Goal: Task Accomplishment & Management: Complete application form

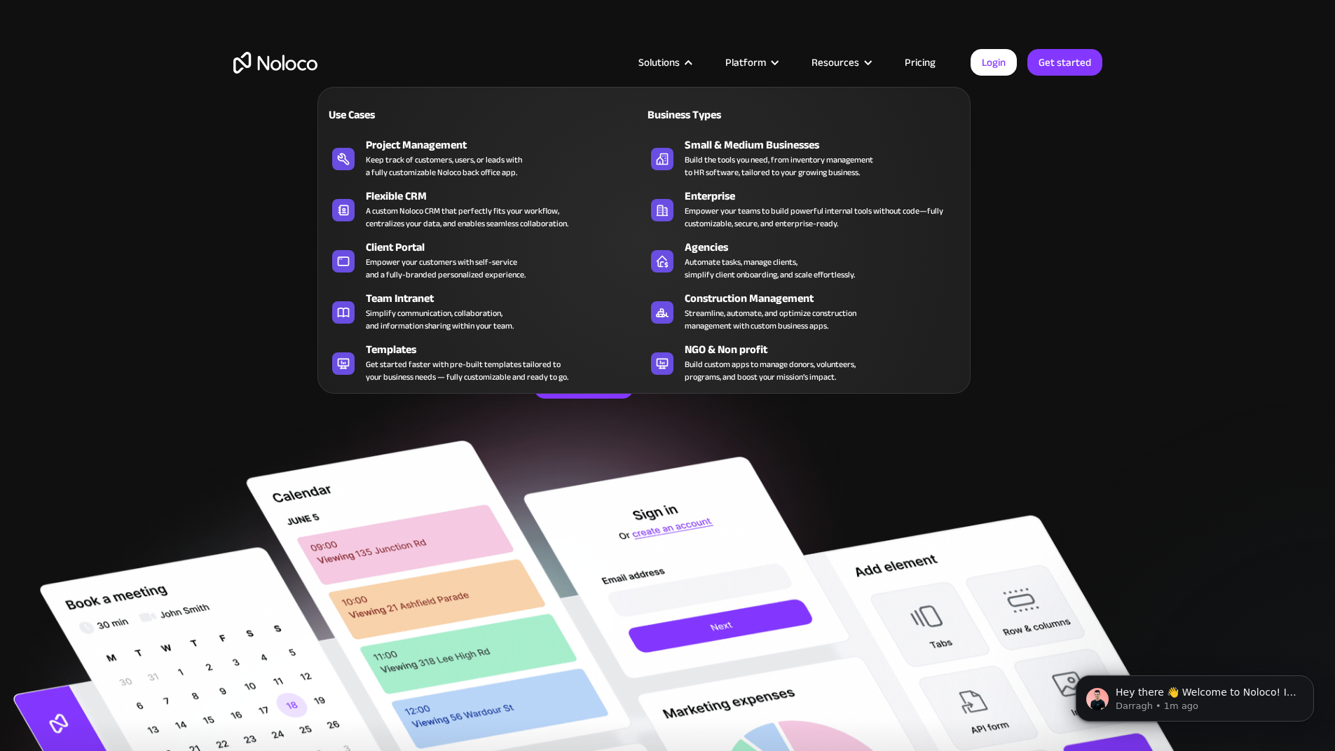
click at [685, 61] on div "Solutions" at bounding box center [664, 62] width 87 height 18
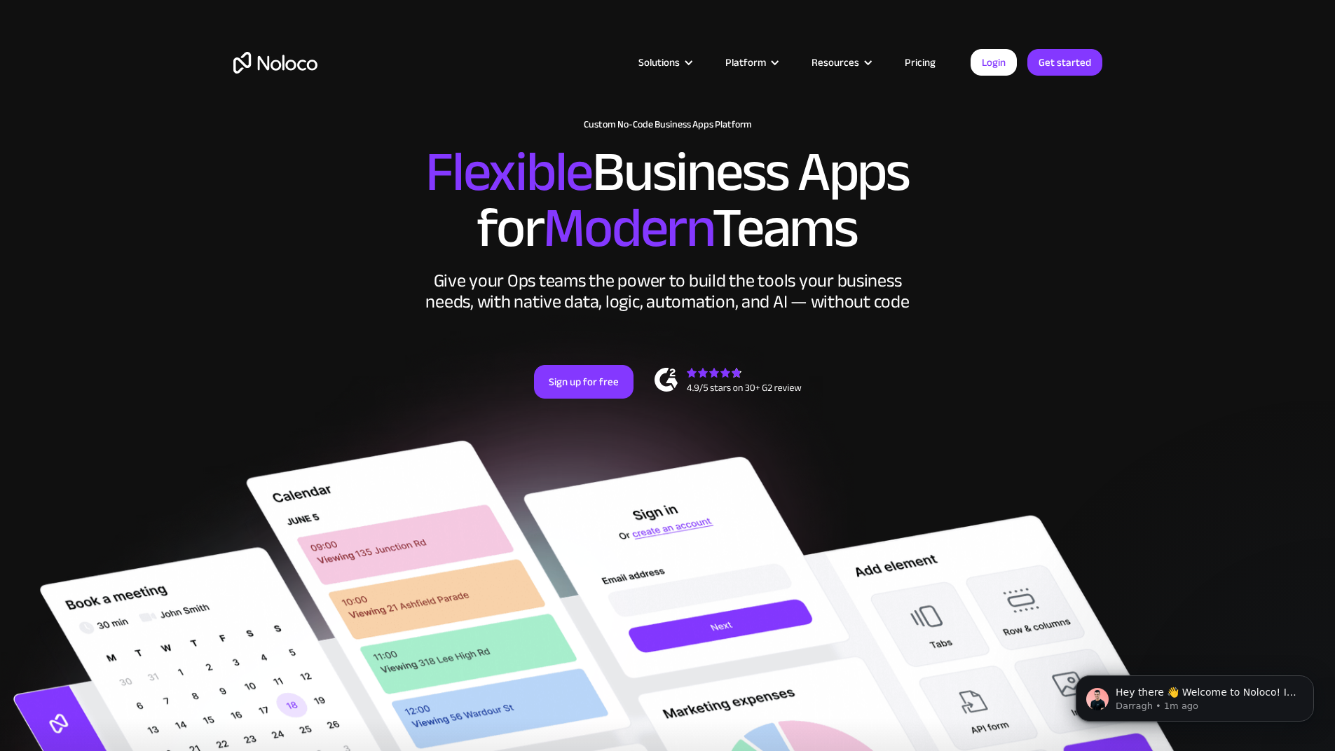
click at [685, 61] on div "Solutions" at bounding box center [664, 62] width 87 height 18
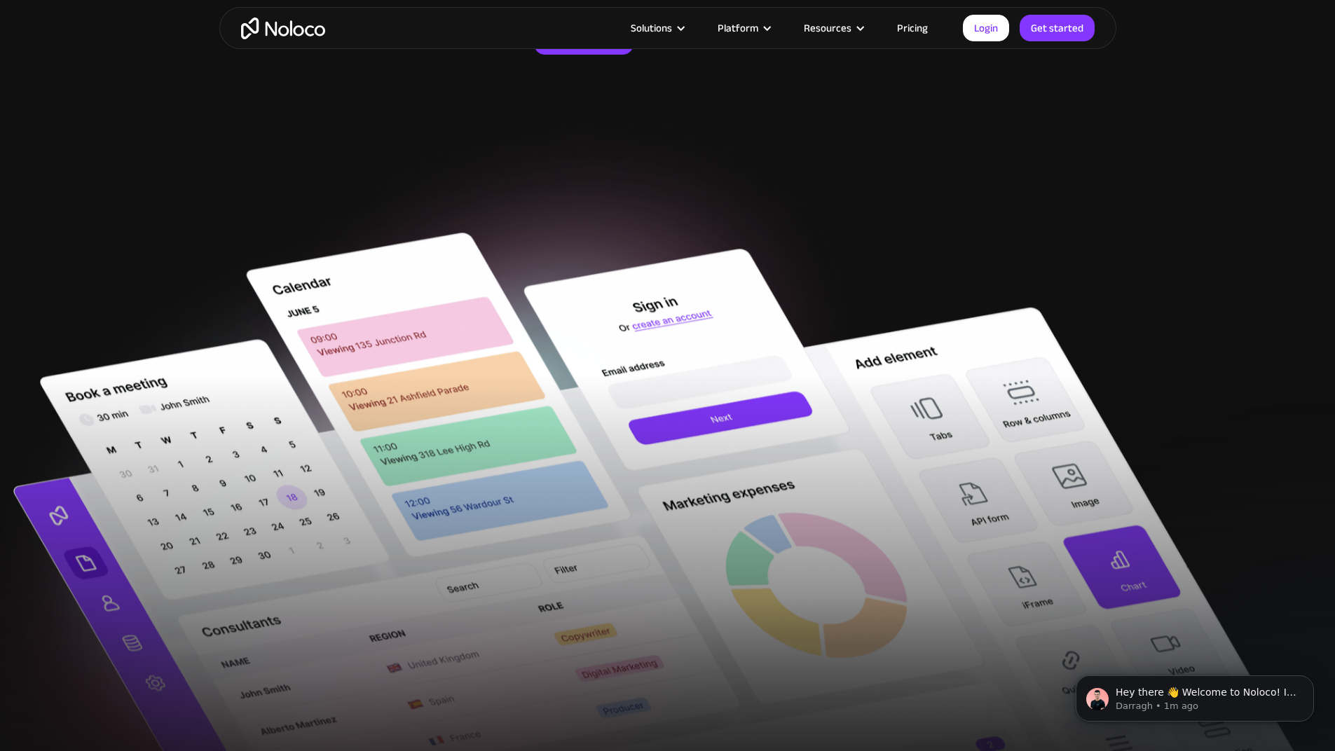
scroll to position [165, 0]
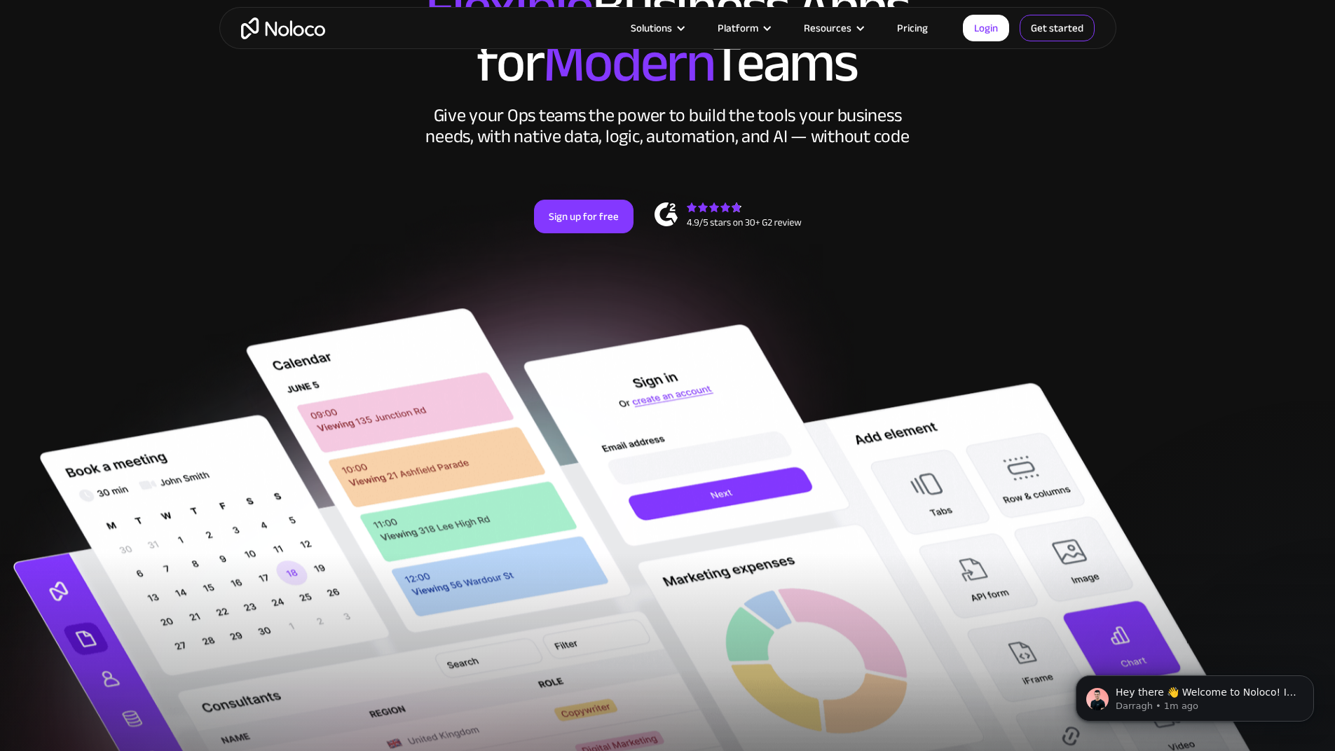
click at [1051, 30] on link "Get started" at bounding box center [1056, 28] width 75 height 27
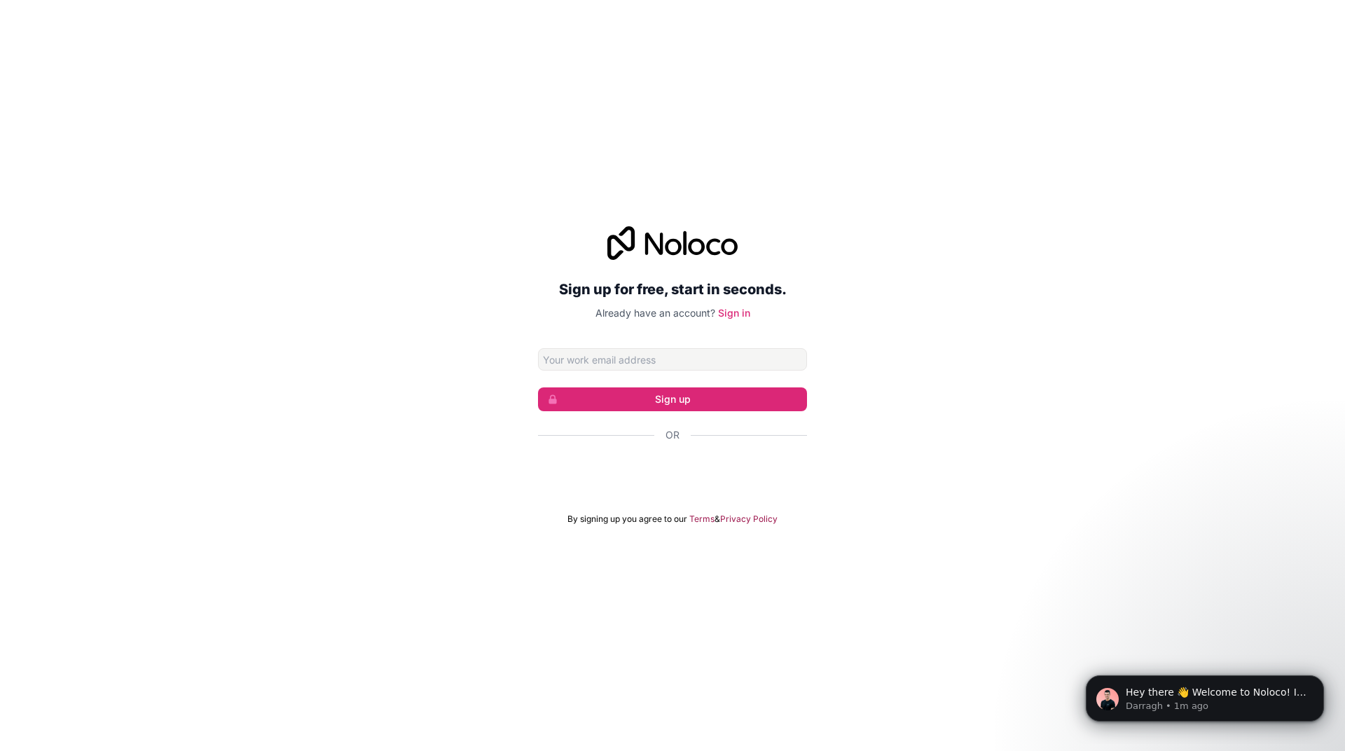
click at [687, 477] on div "Přihlášení přes Google. Otevře se na nové kartě" at bounding box center [672, 473] width 269 height 31
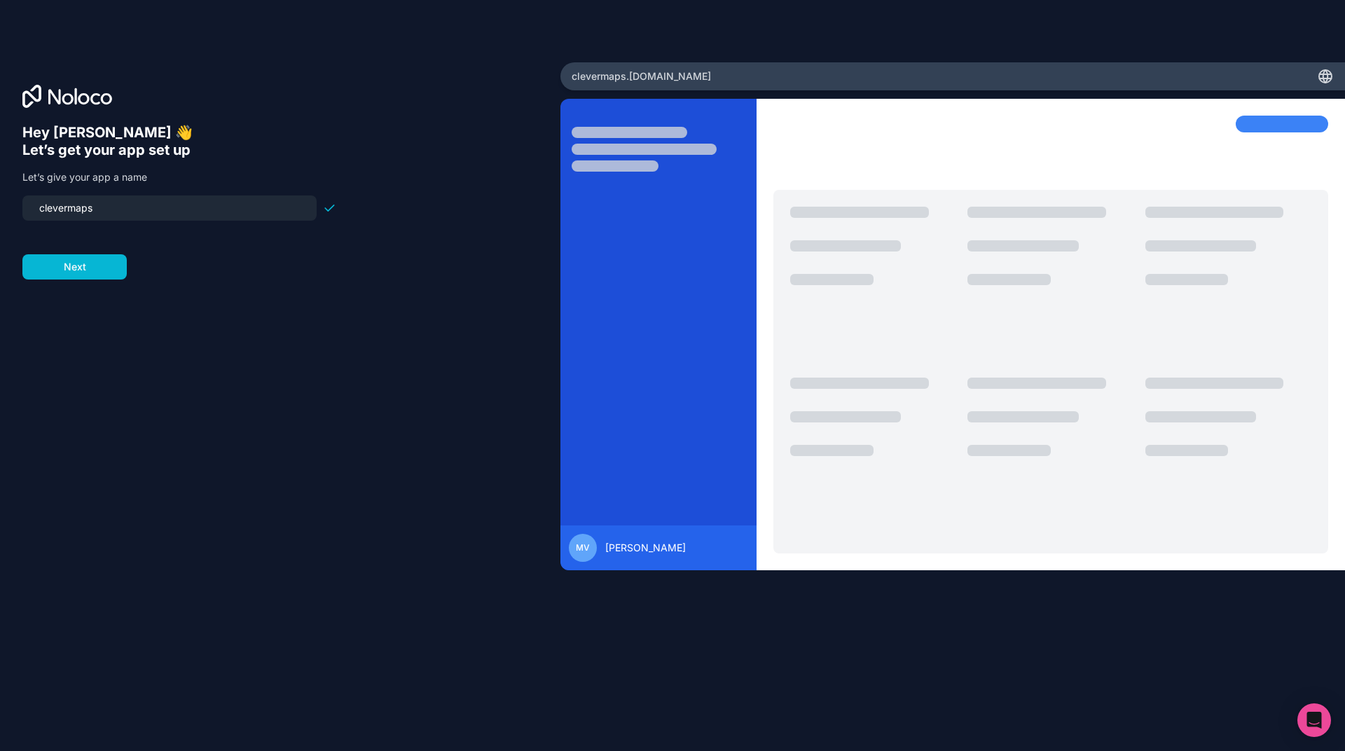
click at [76, 205] on input "clevermaps" at bounding box center [169, 208] width 277 height 20
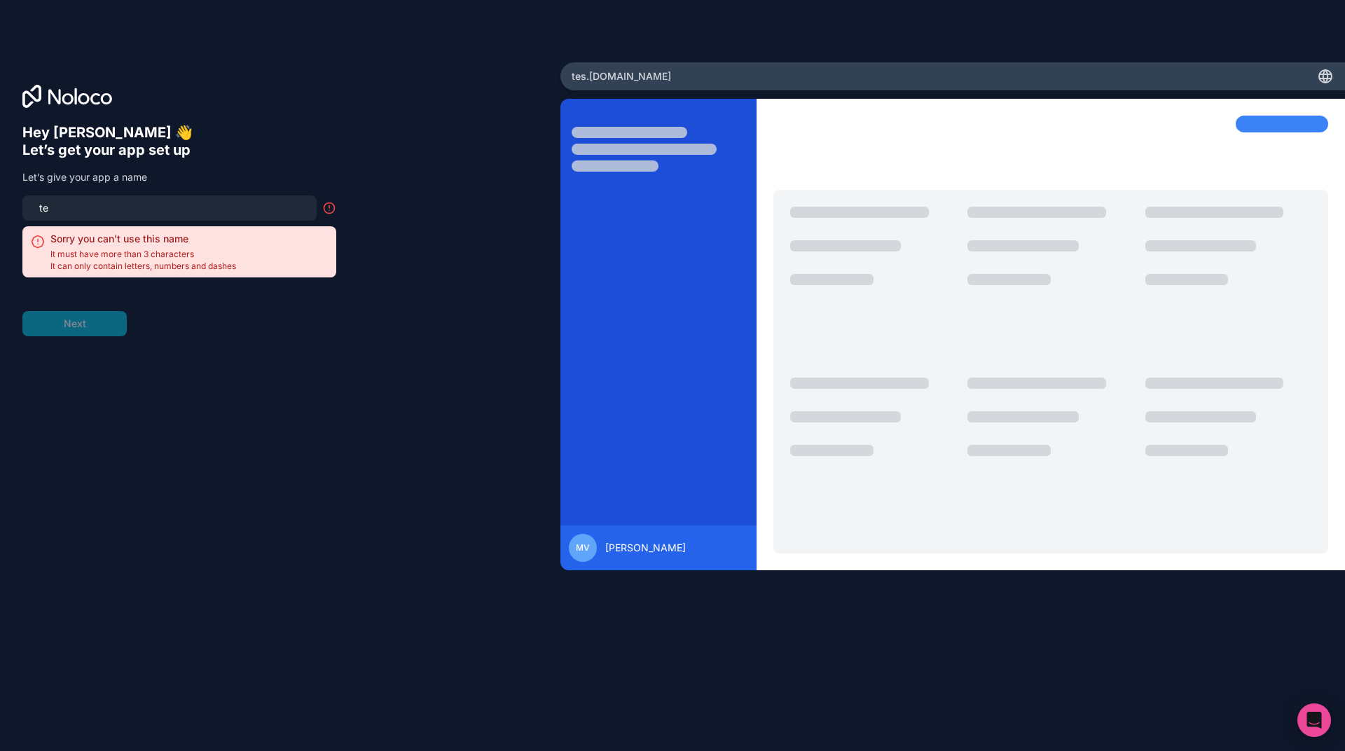
type input "t"
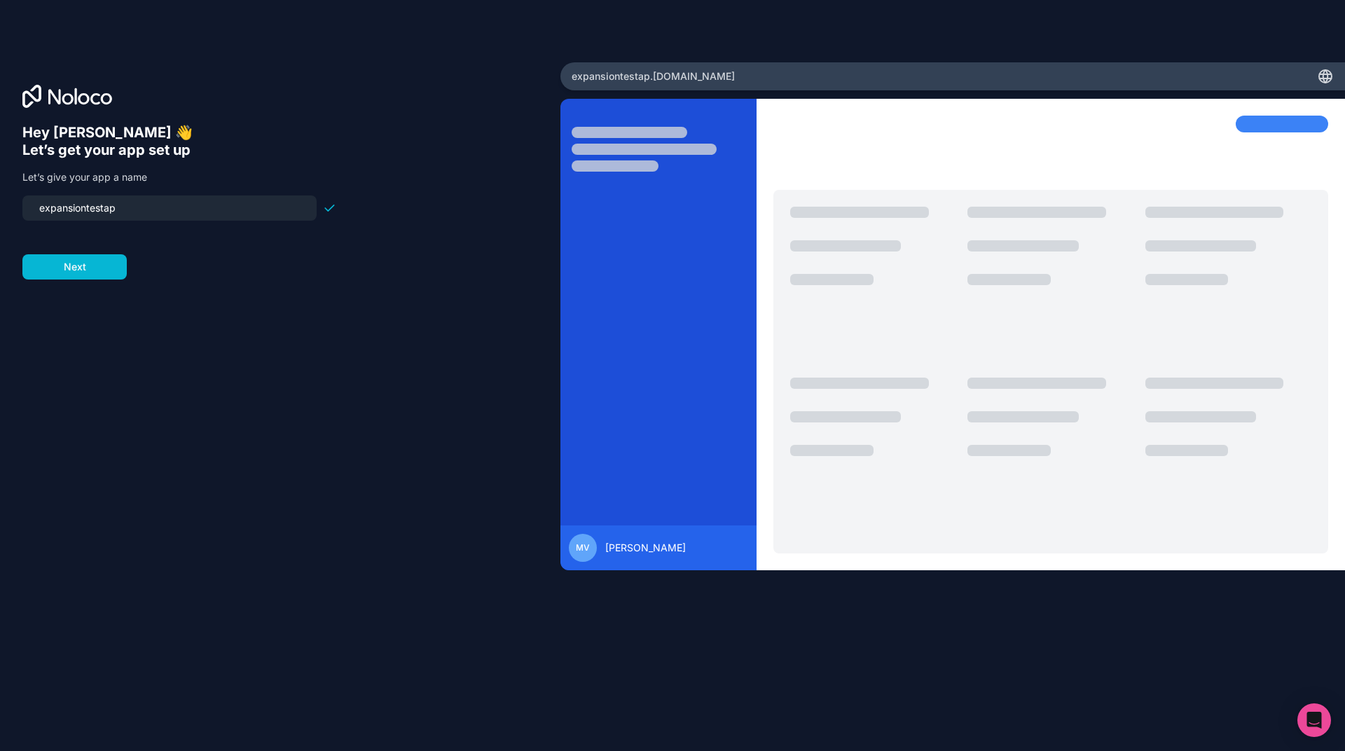
type input "expansiontestapp"
click at [88, 261] on button "Next" at bounding box center [74, 266] width 104 height 25
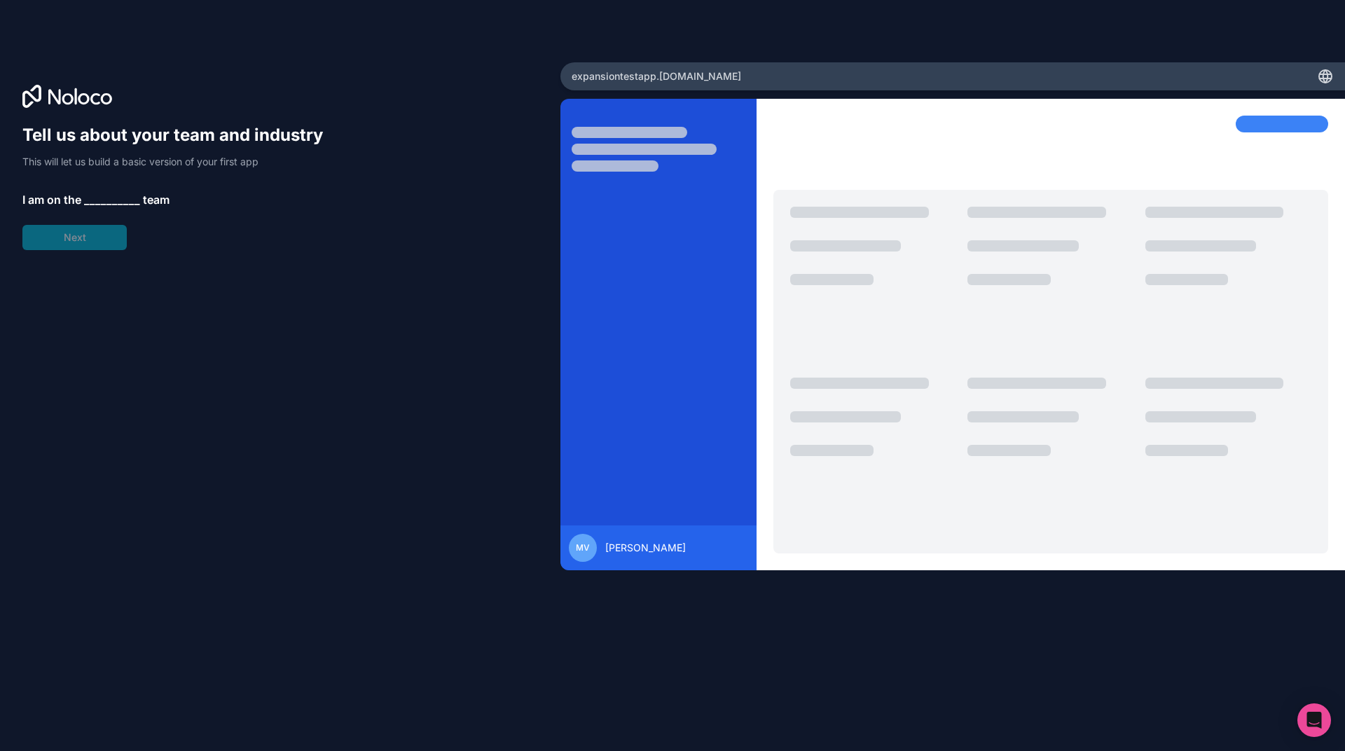
click at [99, 192] on span "__________" at bounding box center [112, 199] width 56 height 17
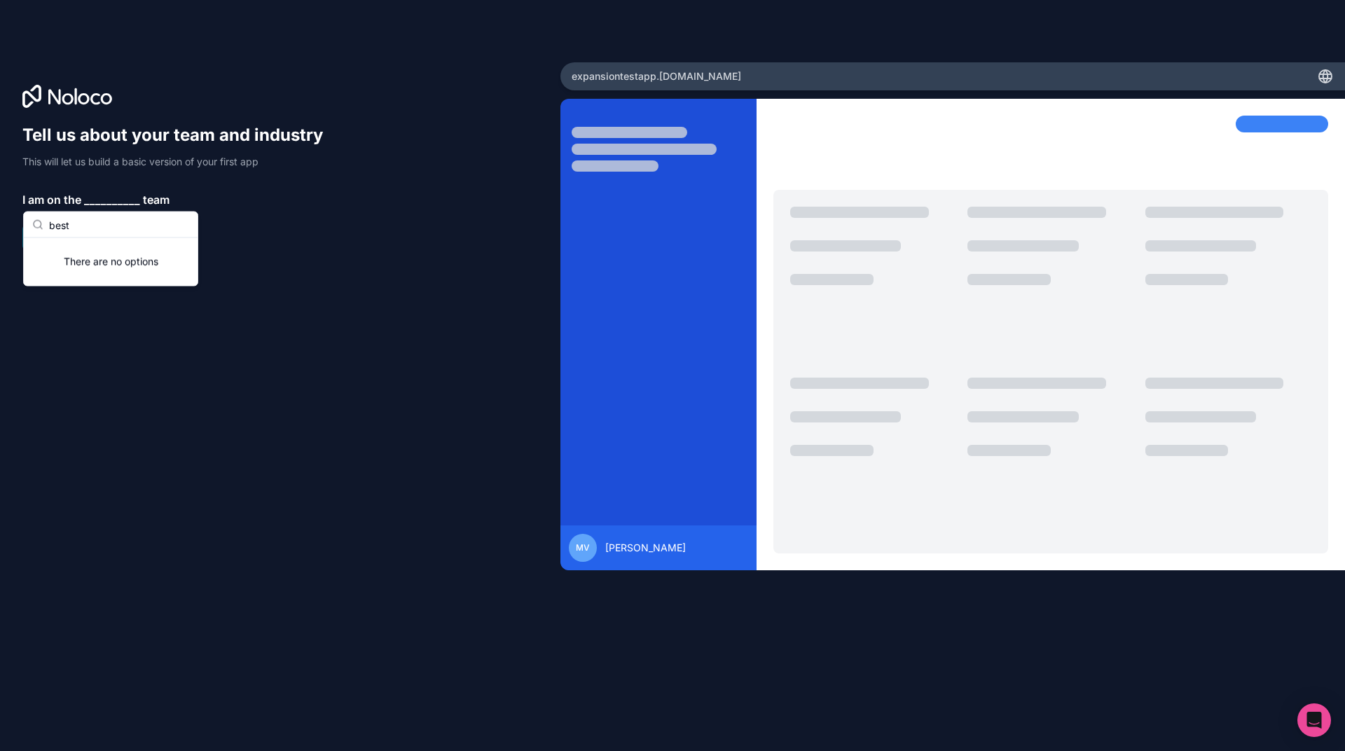
type input "best"
click at [102, 268] on div "There are no options" at bounding box center [111, 262] width 174 height 48
click at [67, 224] on input "best" at bounding box center [119, 224] width 140 height 25
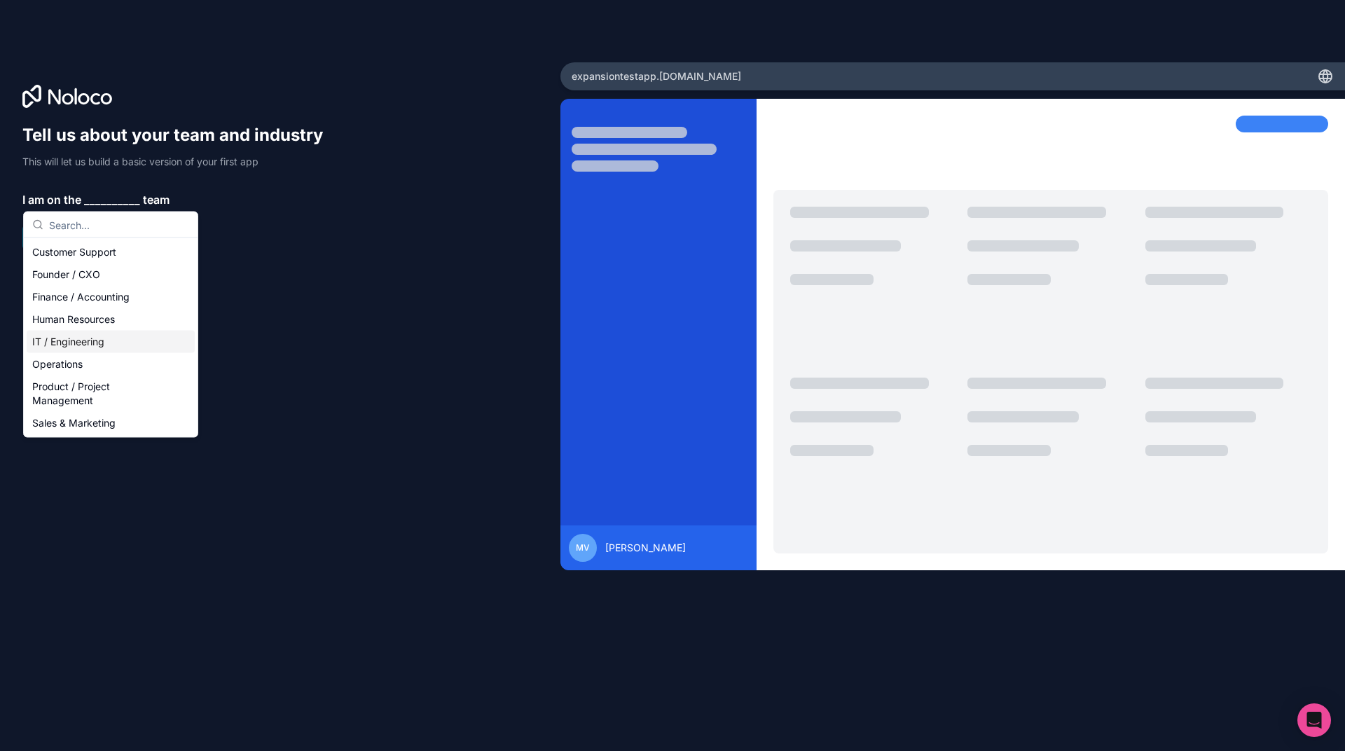
click at [81, 338] on div "IT / Engineering" at bounding box center [111, 342] width 168 height 22
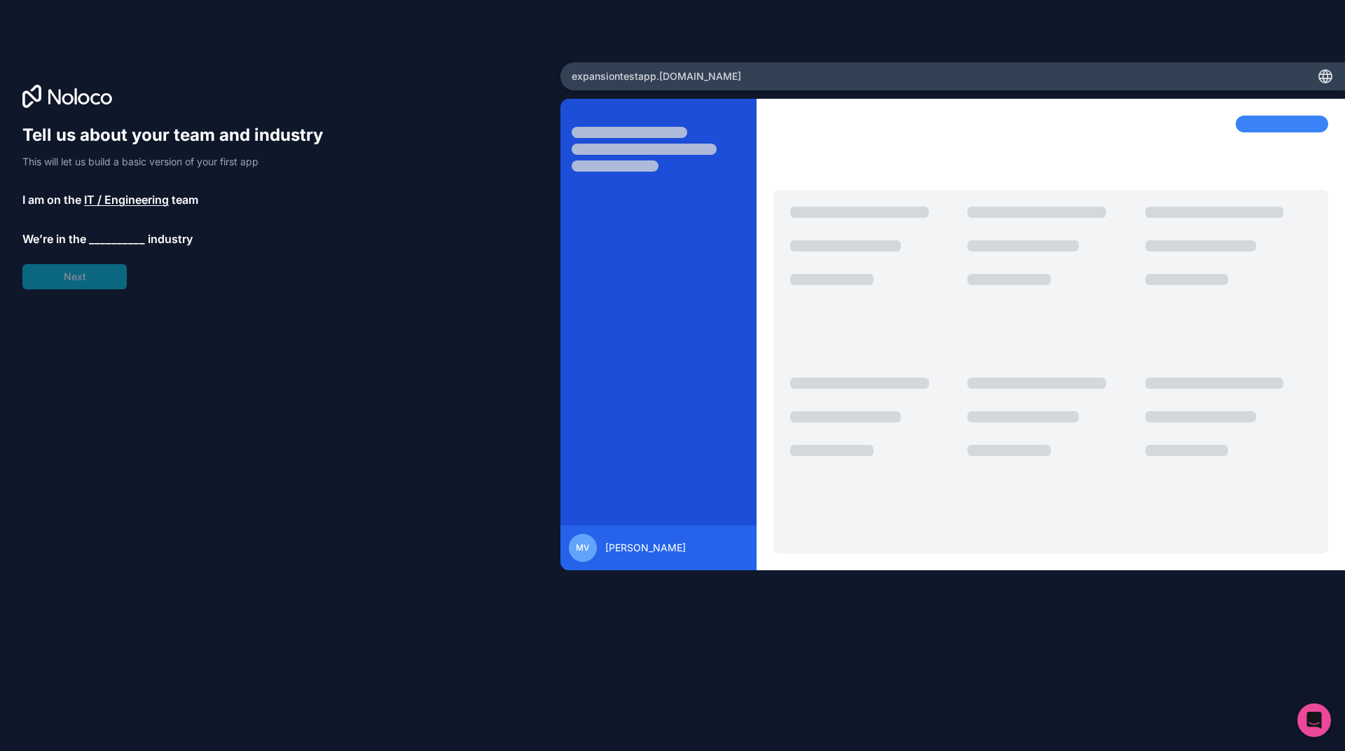
click at [113, 224] on div "Tell us about your team and industry This will let us build a basic version of …" at bounding box center [179, 206] width 314 height 165
click at [111, 239] on span "__________" at bounding box center [117, 239] width 56 height 17
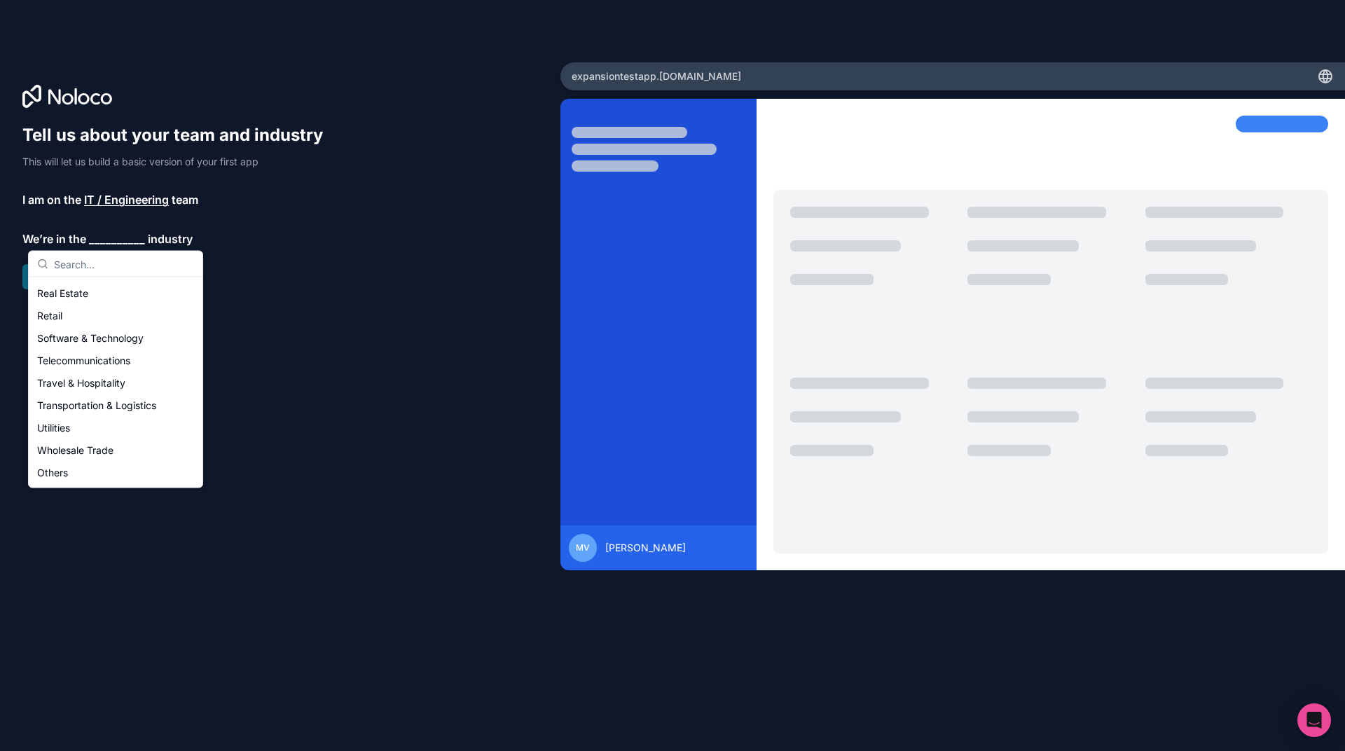
scroll to position [289, 0]
click at [71, 475] on div "Others" at bounding box center [116, 473] width 168 height 22
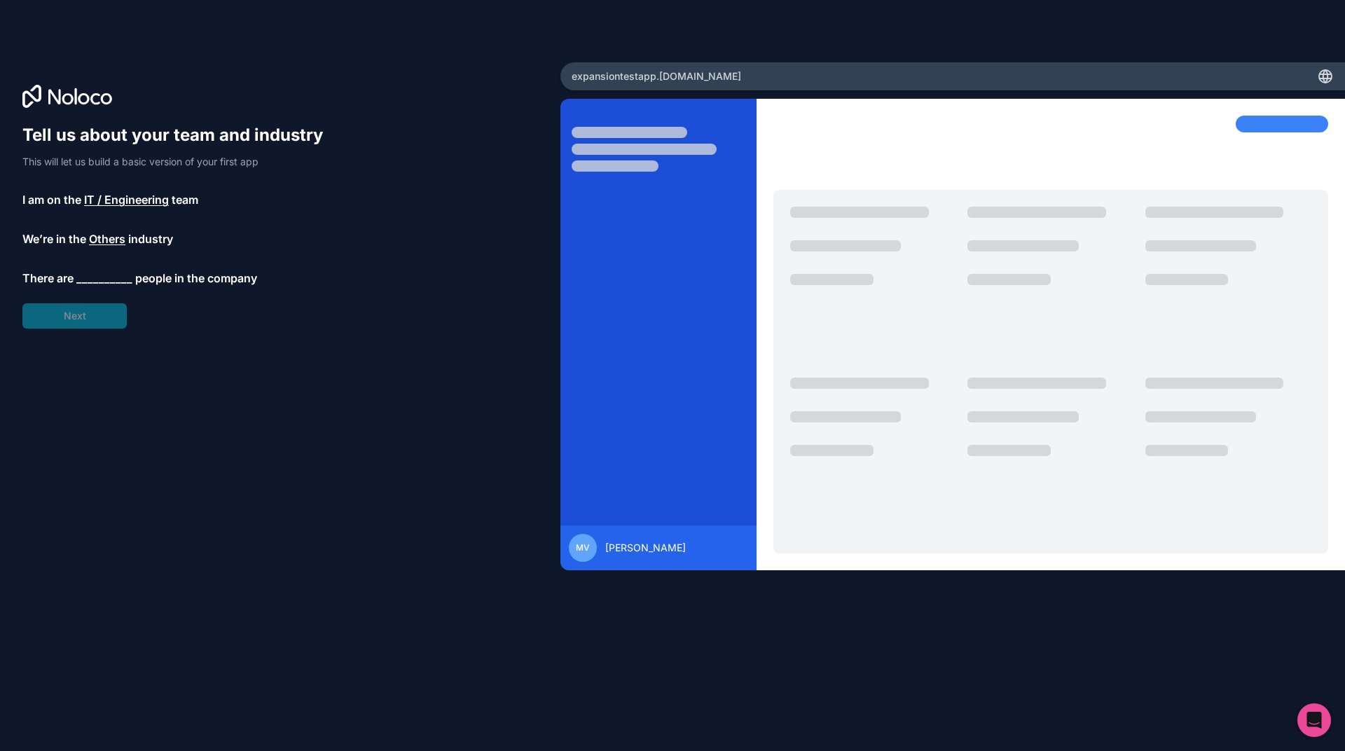
click at [119, 198] on span "IT / Engineering" at bounding box center [126, 199] width 85 height 17
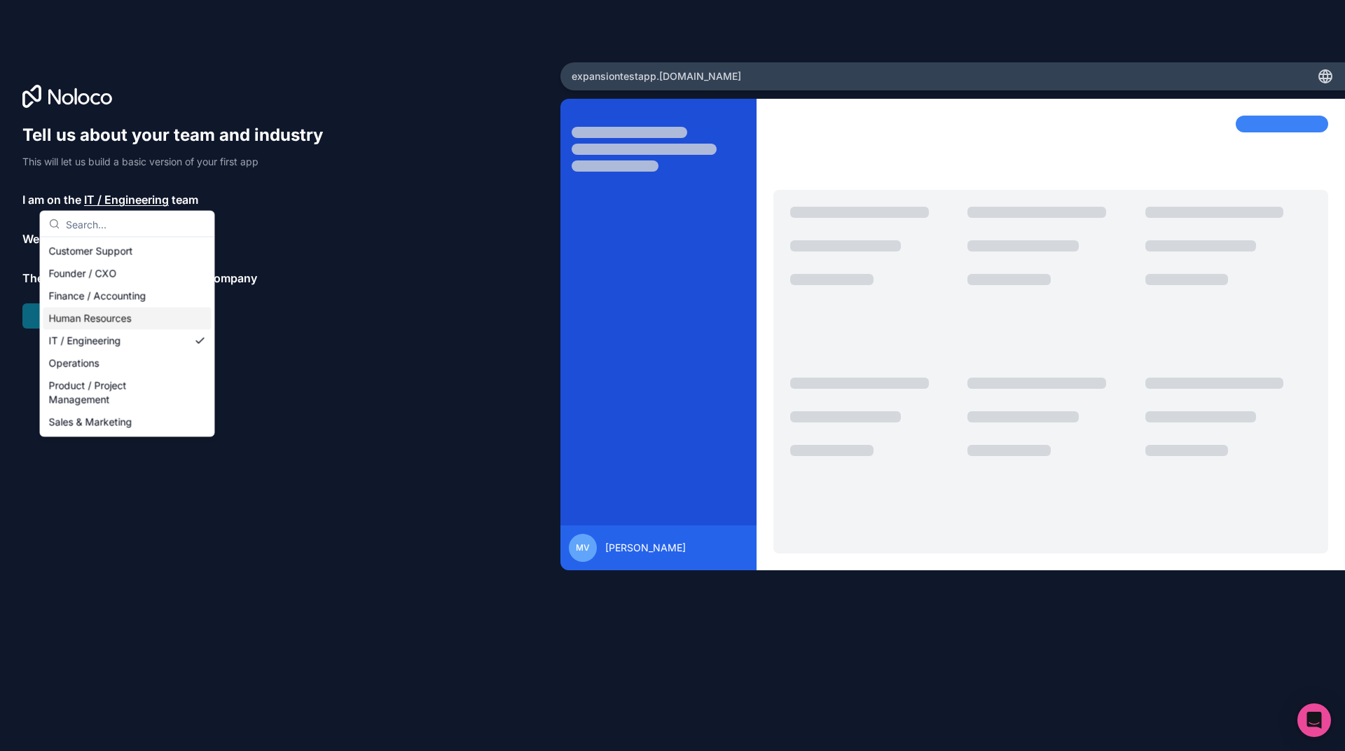
scroll to position [0, 0]
click at [351, 431] on div "Tell us about your team and industry This will let us build a basic version of …" at bounding box center [280, 395] width 516 height 542
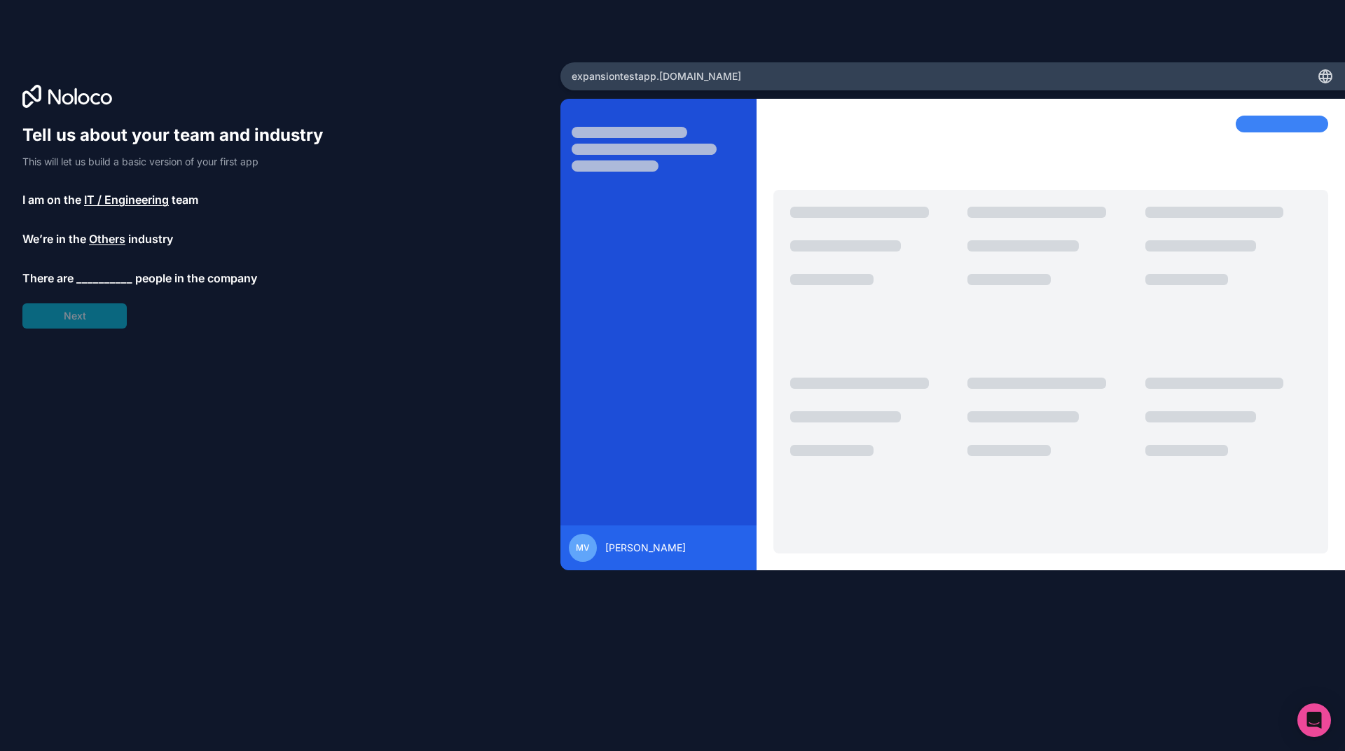
click at [104, 267] on div "Tell us about your team and industry This will let us build a basic version of …" at bounding box center [179, 226] width 314 height 205
click at [100, 277] on span "__________" at bounding box center [104, 278] width 56 height 17
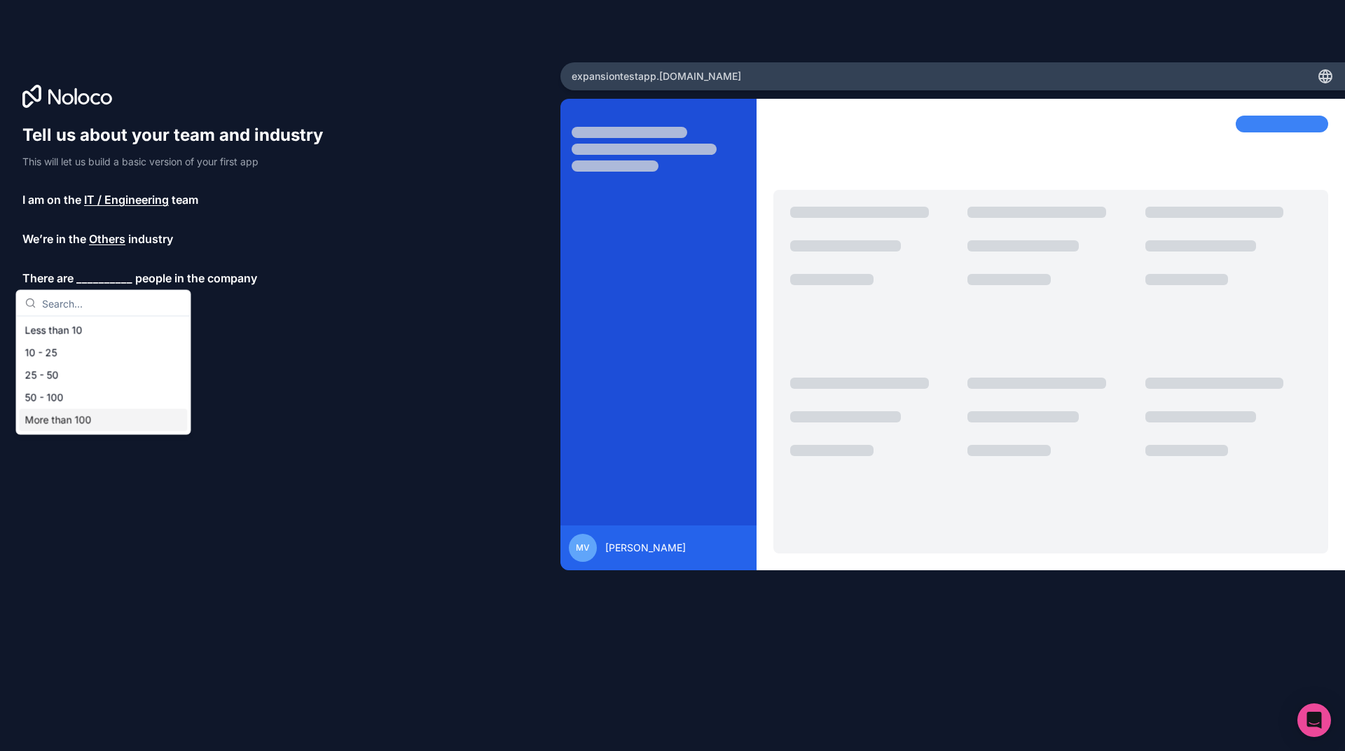
click at [77, 428] on div "More than 100" at bounding box center [104, 420] width 168 height 22
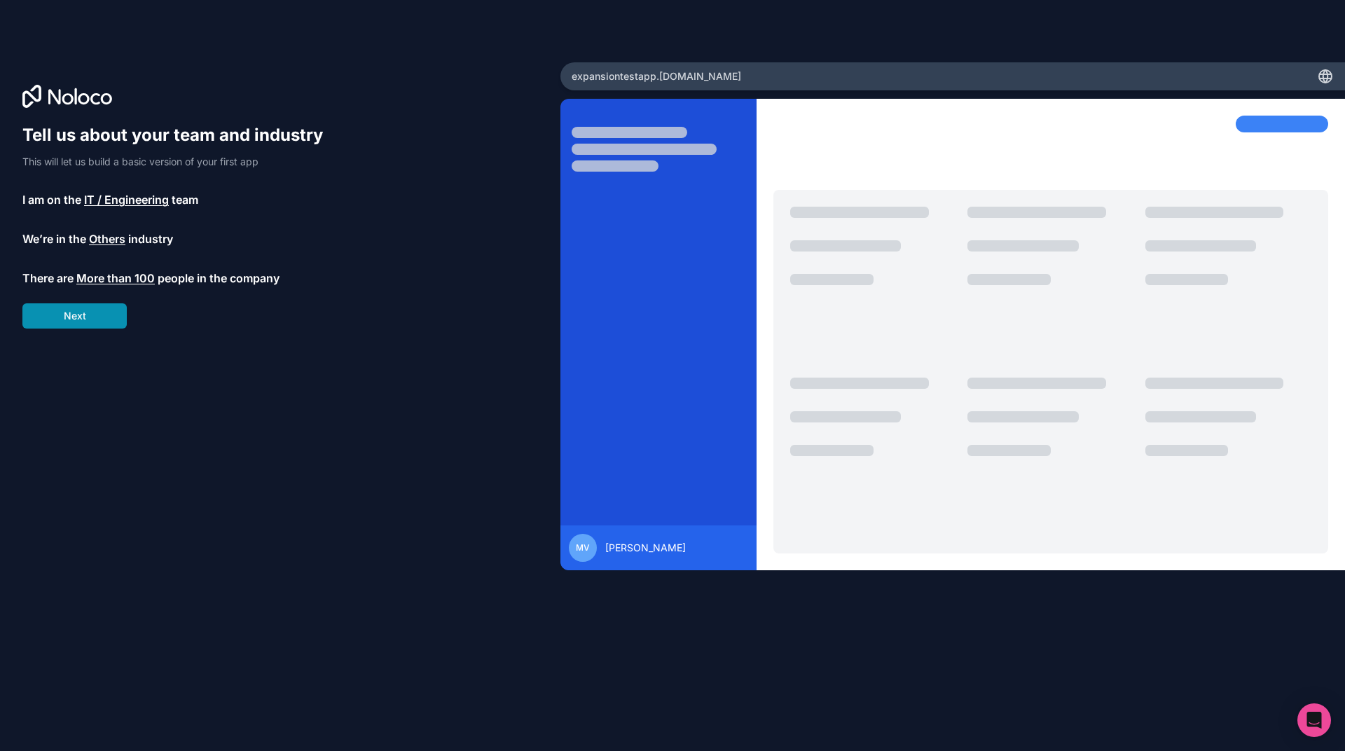
click at [87, 312] on button "Next" at bounding box center [74, 315] width 104 height 25
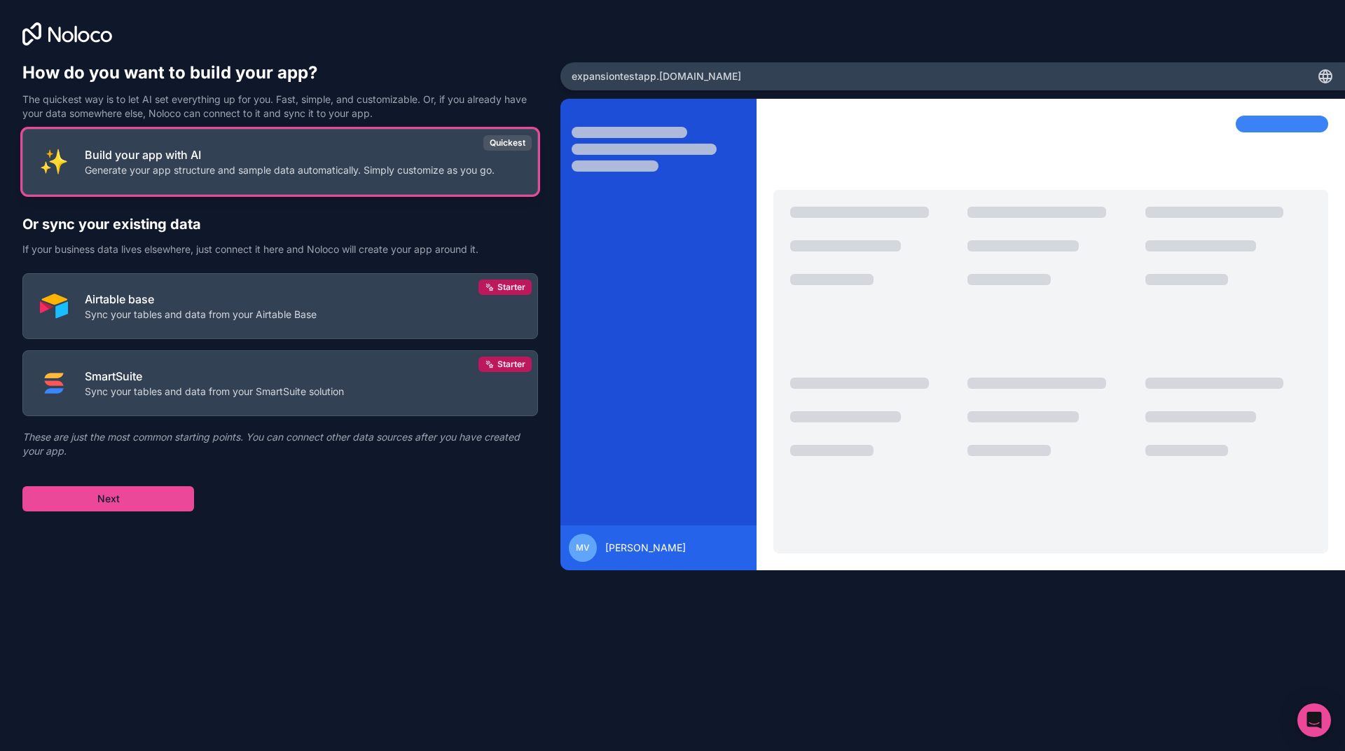
click at [305, 167] on p "Generate your app structure and sample data automatically. Simply customize as …" at bounding box center [290, 170] width 410 height 14
click at [151, 503] on button "Next" at bounding box center [108, 498] width 172 height 25
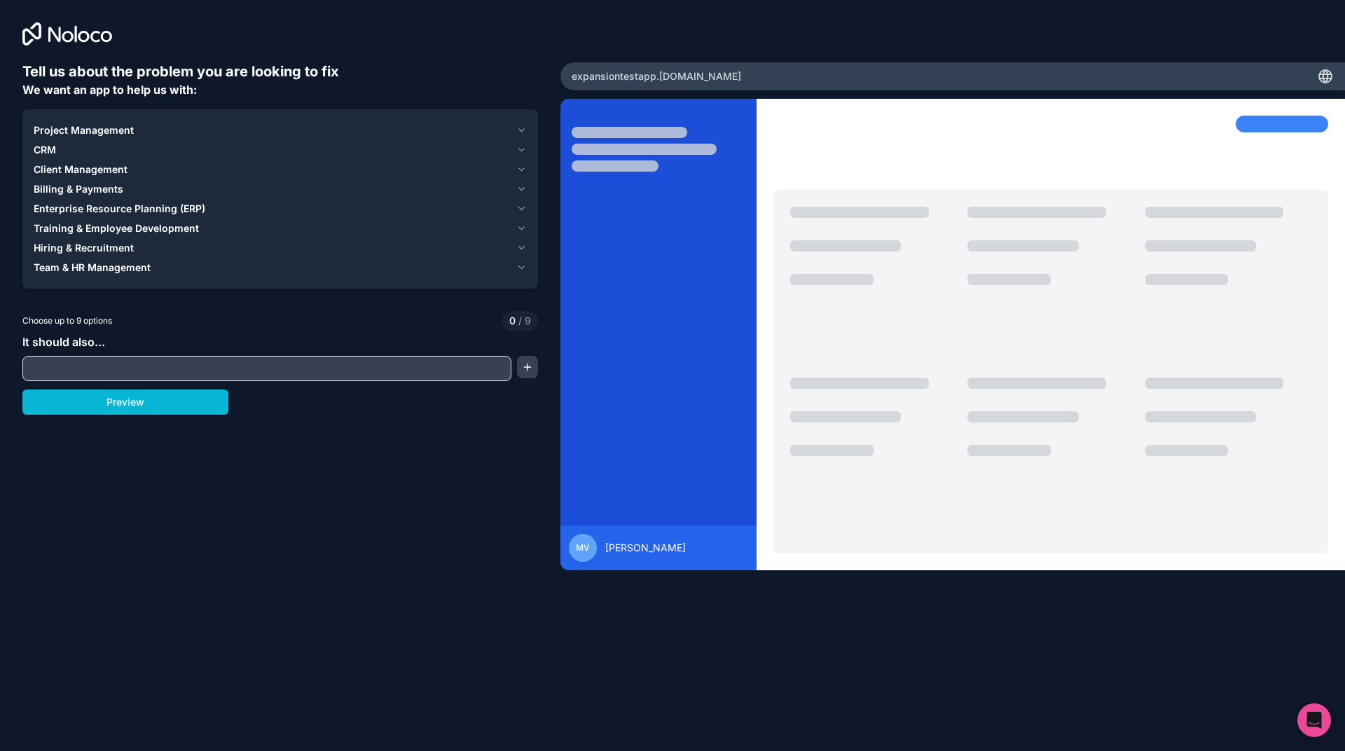
click at [106, 364] on input "text" at bounding box center [267, 369] width 482 height 20
paste input "Create a prototype of an app for branch management for expansion managers. Bran…"
type input "Create a prototype of an app for branch management for expansion managers. Bran…"
click at [528, 374] on button "button" at bounding box center [527, 367] width 21 height 22
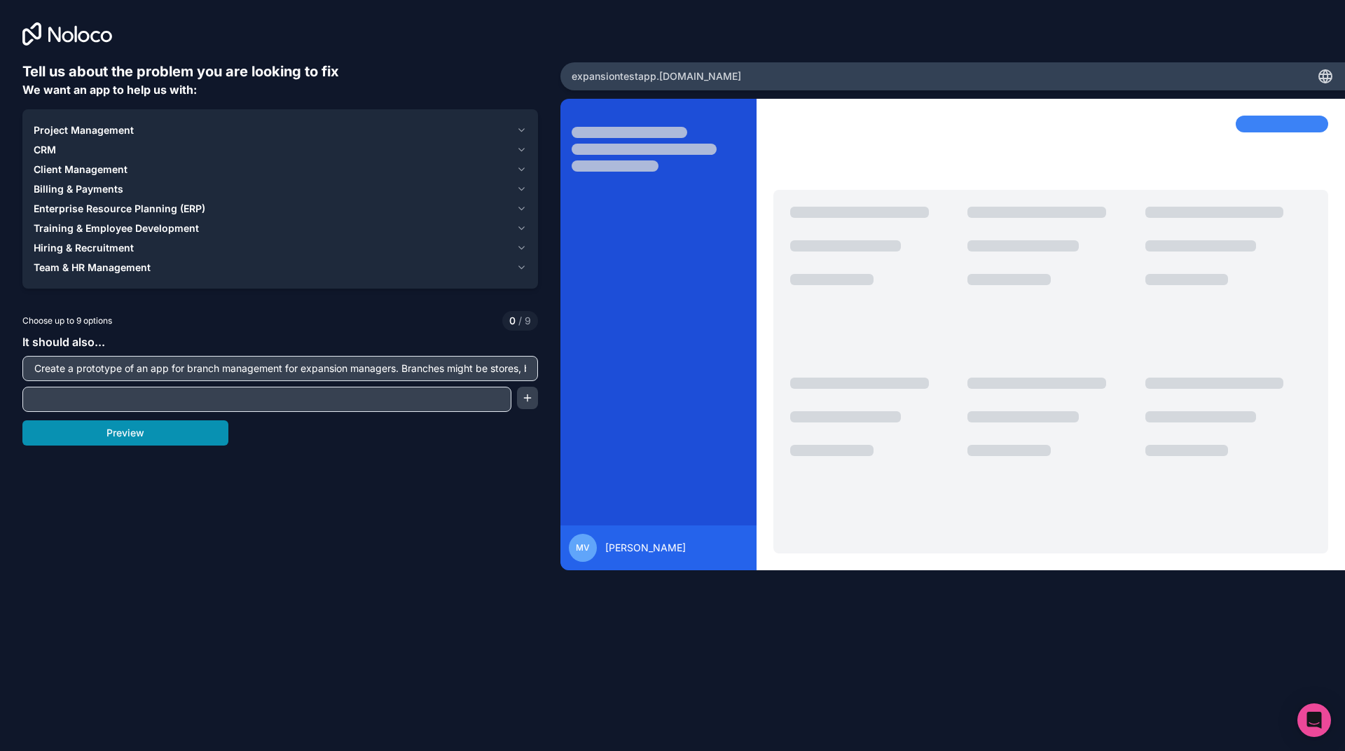
click at [152, 441] on button "Preview" at bounding box center [125, 432] width 206 height 25
click at [521, 146] on icon "button" at bounding box center [521, 149] width 11 height 11
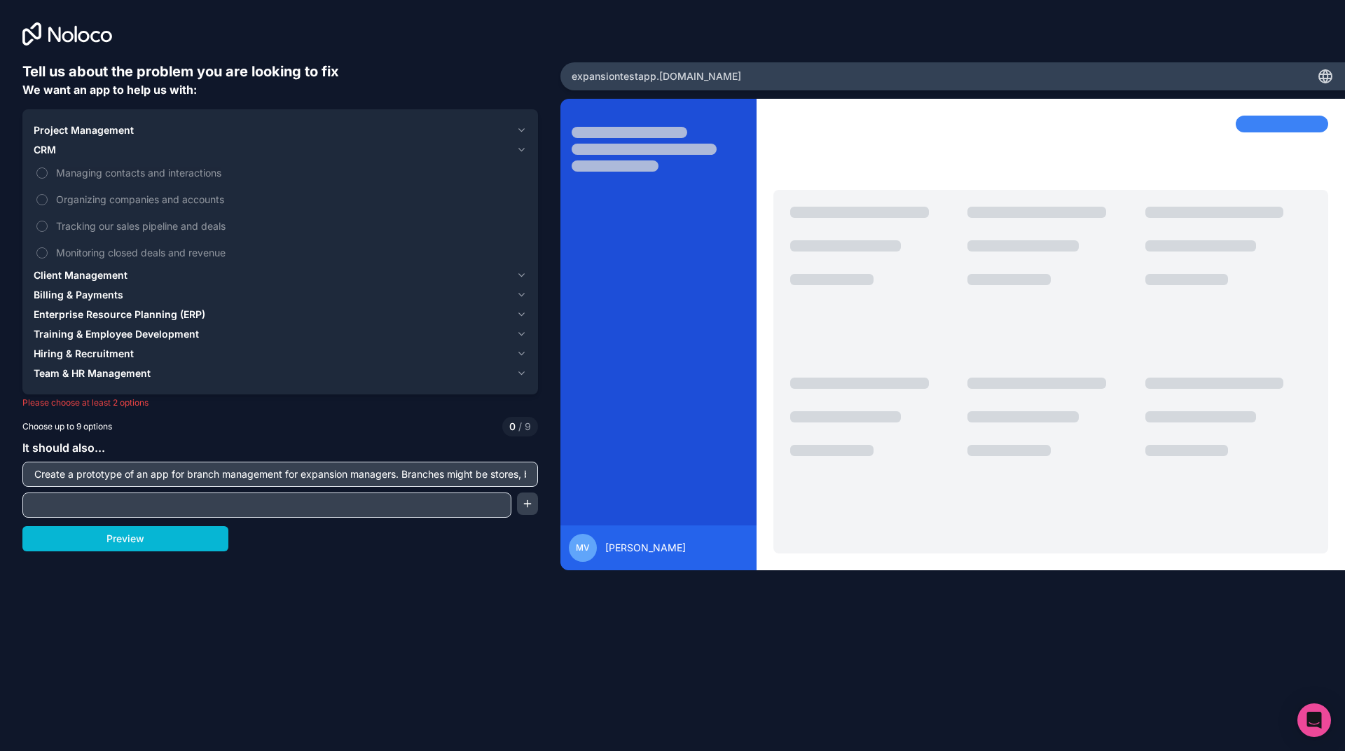
click at [521, 147] on icon "button" at bounding box center [521, 149] width 11 height 11
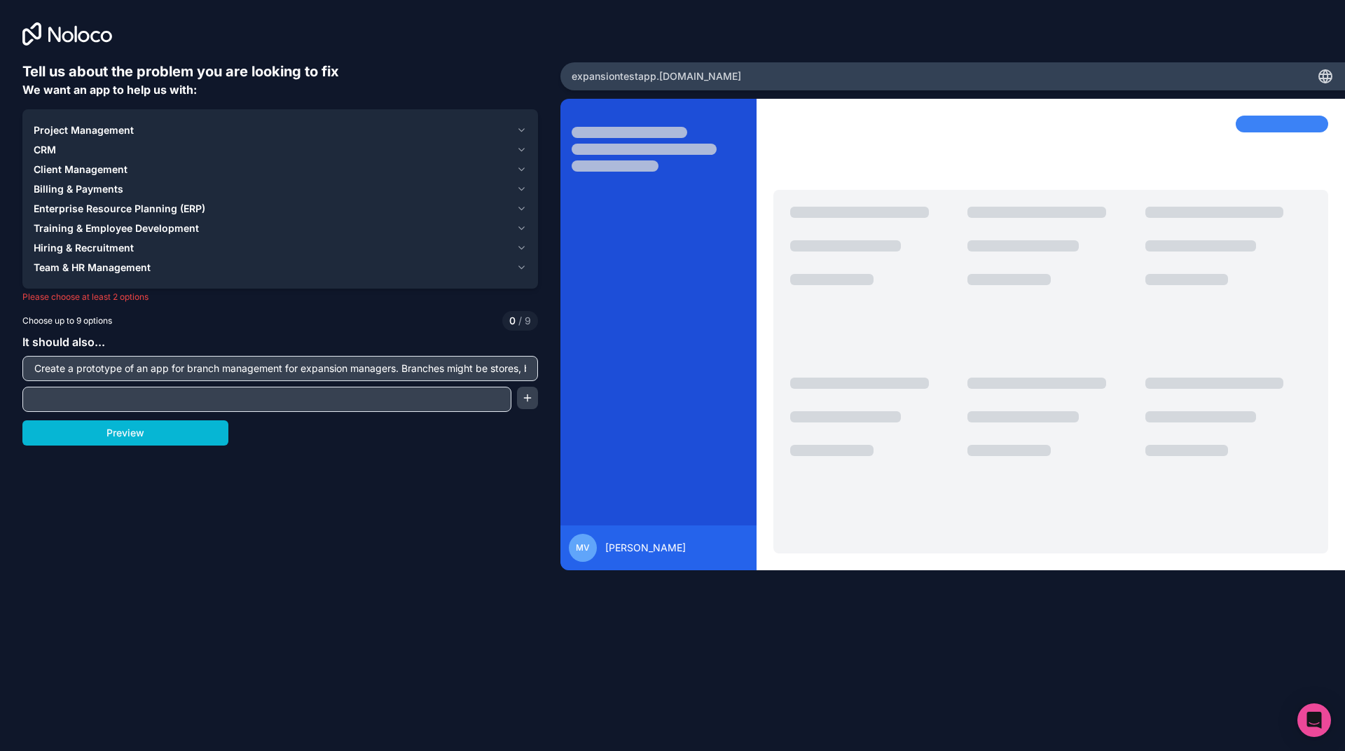
click at [521, 207] on icon "button" at bounding box center [521, 208] width 11 height 11
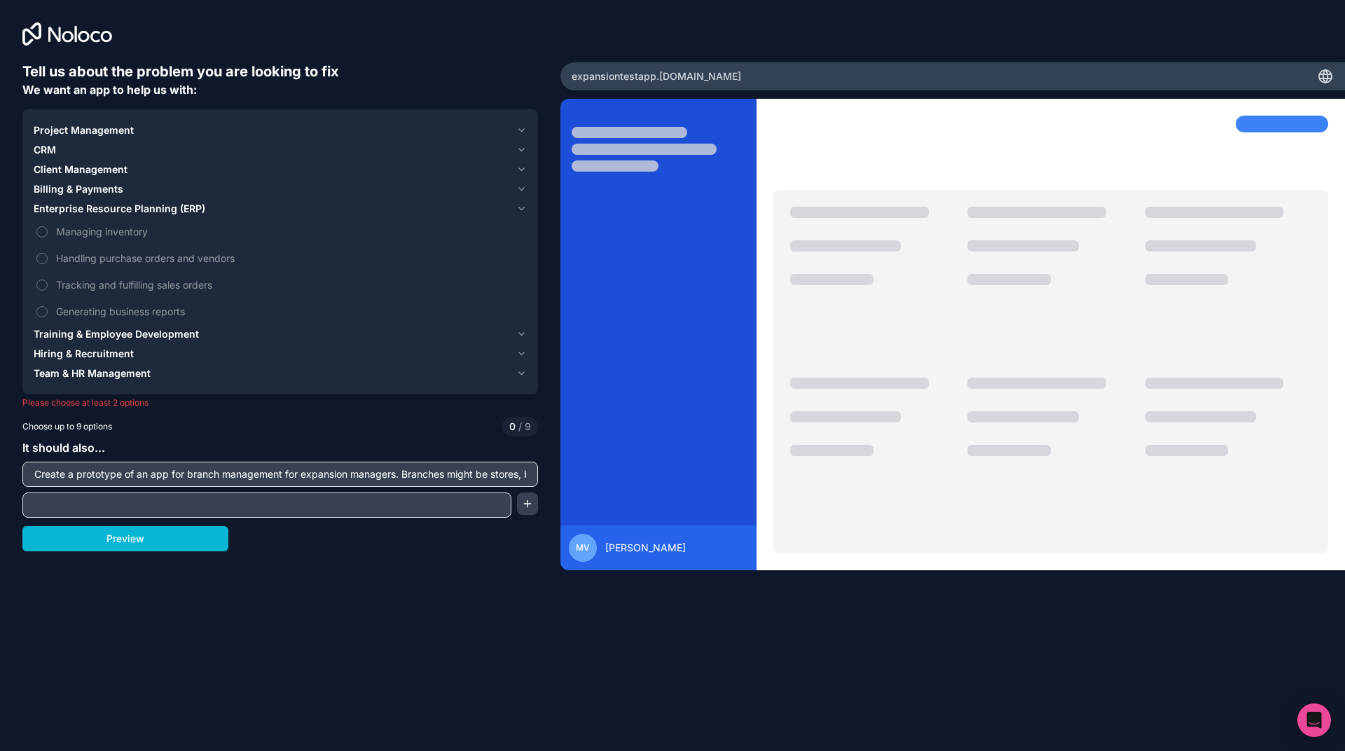
click at [521, 207] on icon "button" at bounding box center [521, 208] width 11 height 11
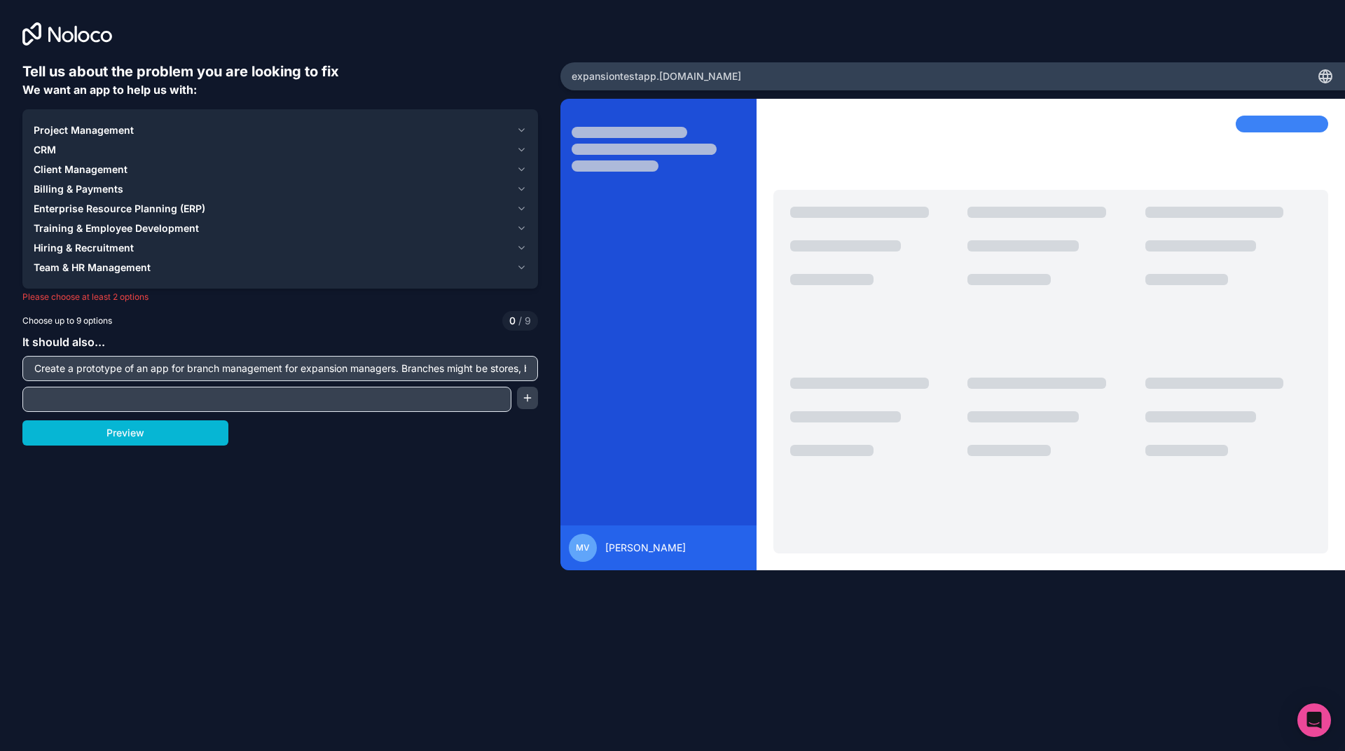
click at [528, 132] on div "Project Management CRM Client Management Billing & Payments Enterprise Resource…" at bounding box center [280, 198] width 516 height 179
click at [526, 130] on icon "button" at bounding box center [521, 130] width 11 height 11
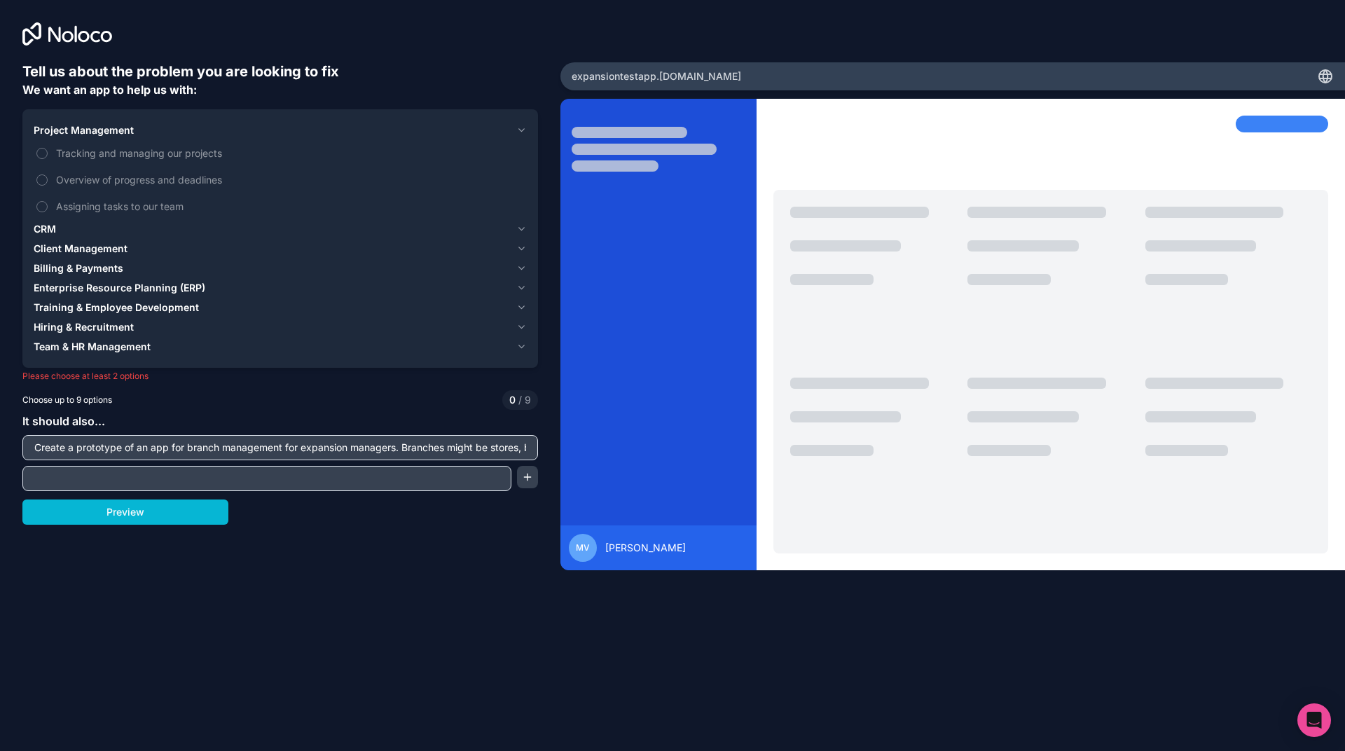
click at [526, 130] on icon "button" at bounding box center [521, 130] width 11 height 11
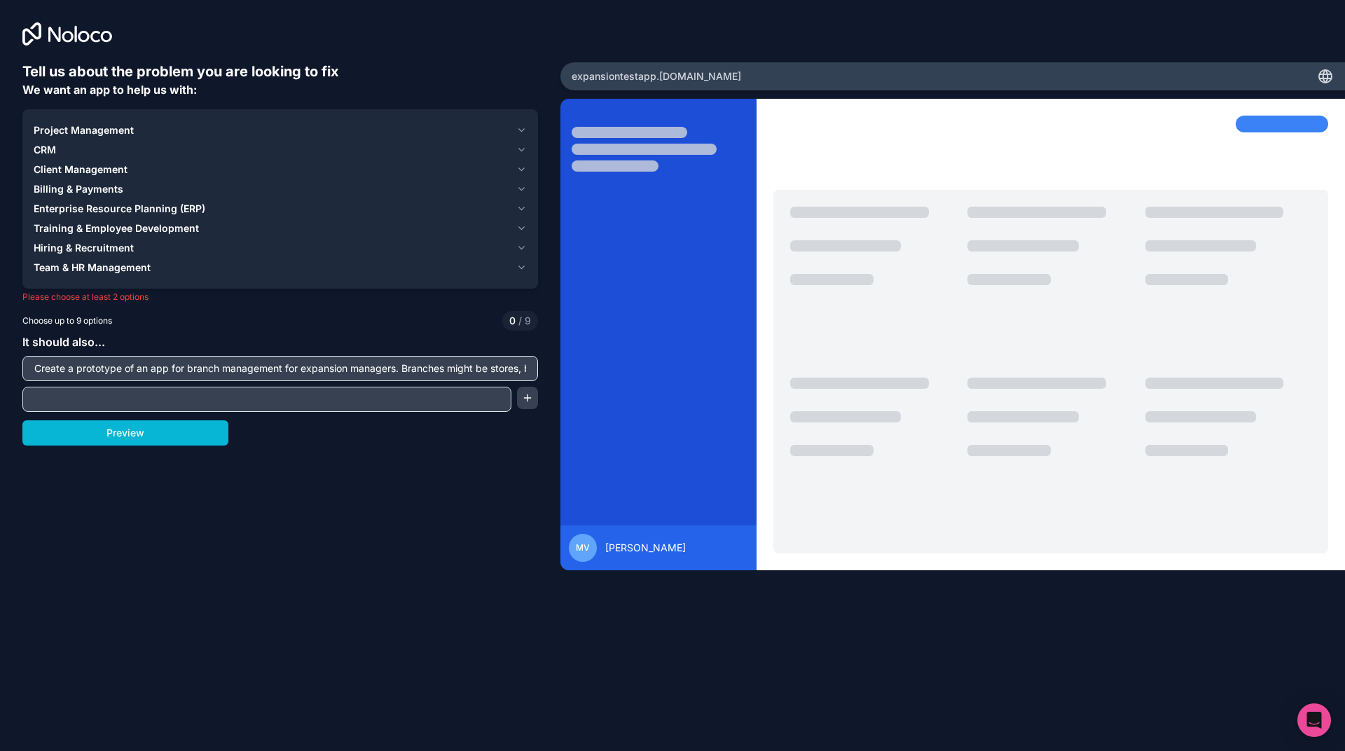
click at [521, 165] on icon "button" at bounding box center [521, 169] width 11 height 11
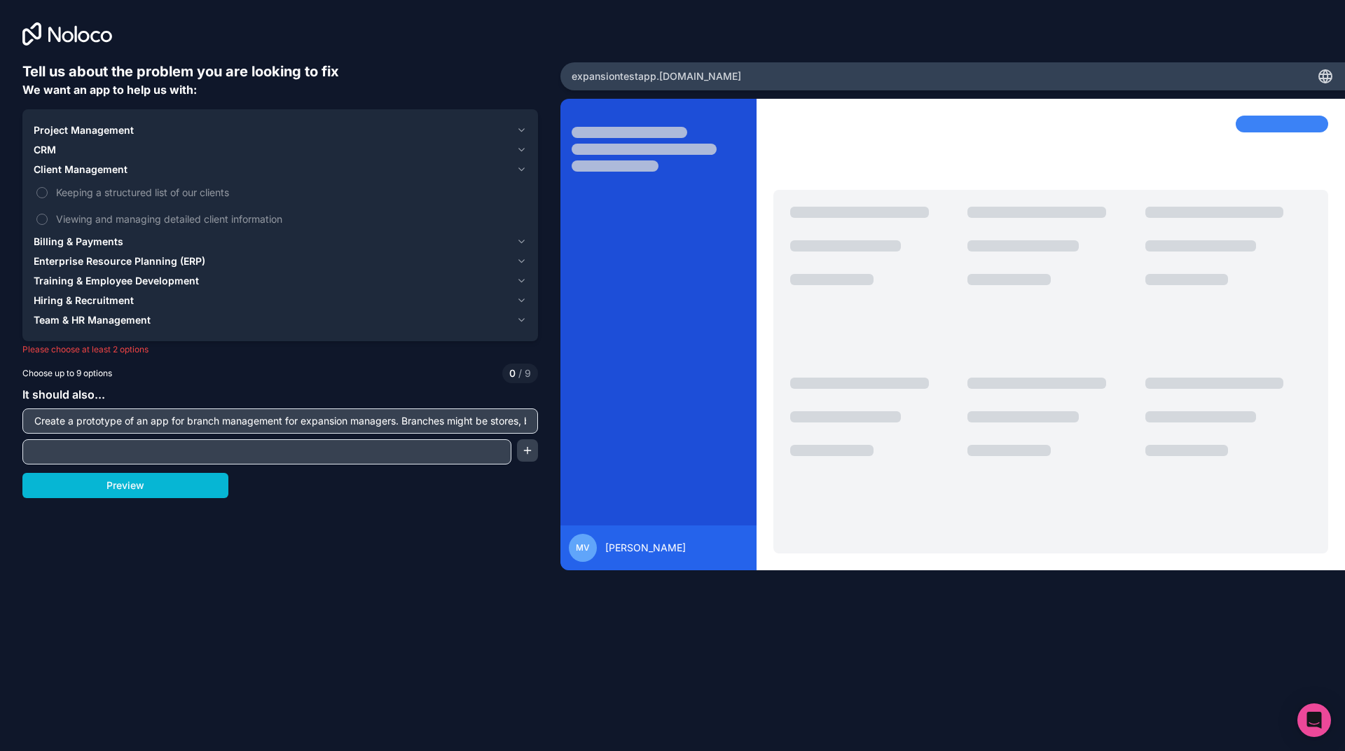
click at [521, 165] on icon "button" at bounding box center [521, 169] width 11 height 11
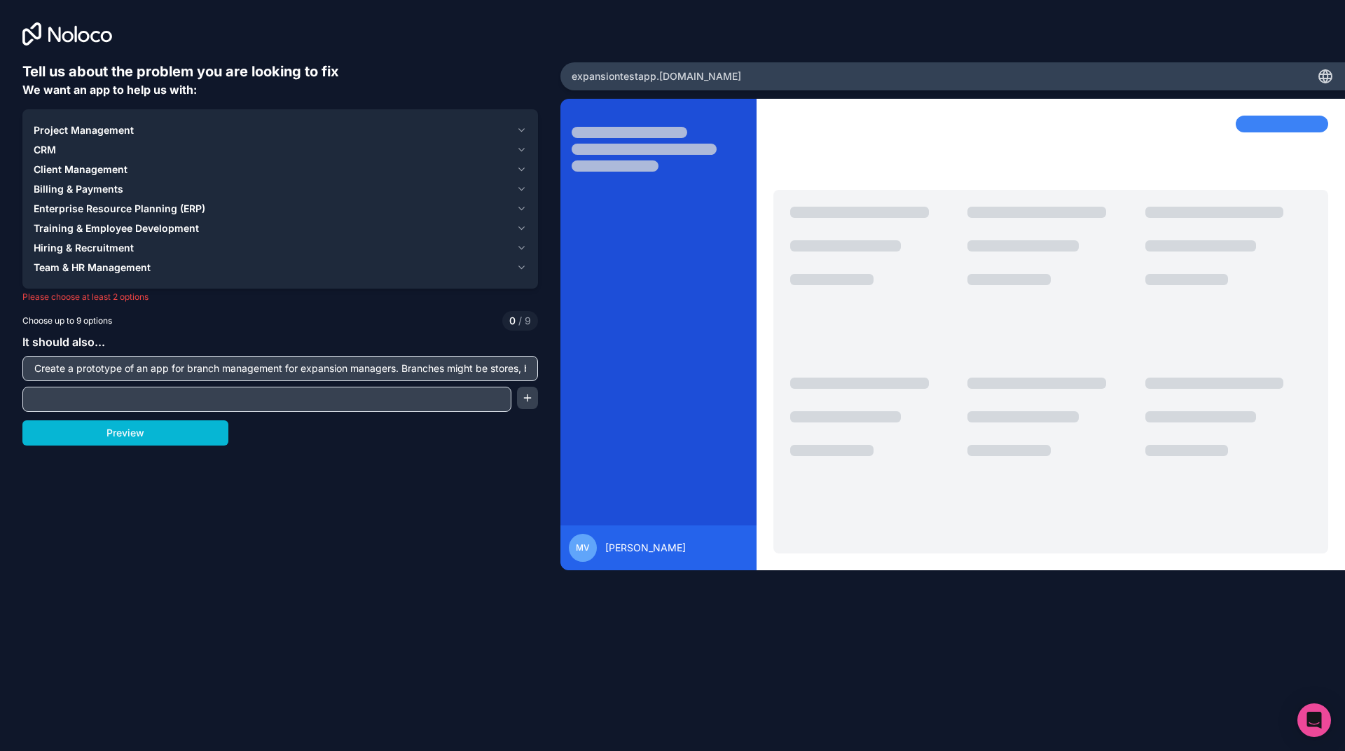
click at [521, 175] on button "Client Management" at bounding box center [280, 170] width 493 height 20
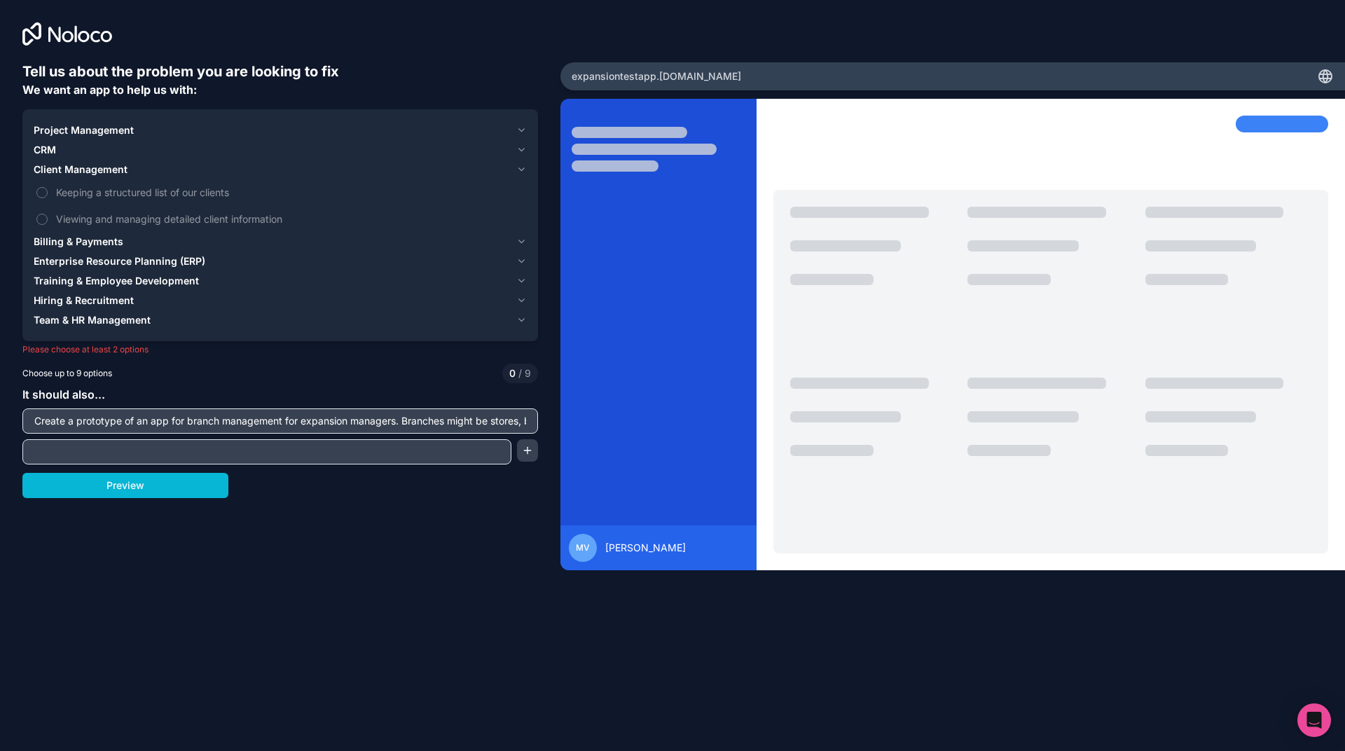
click at [521, 175] on button "Client Management" at bounding box center [280, 170] width 493 height 20
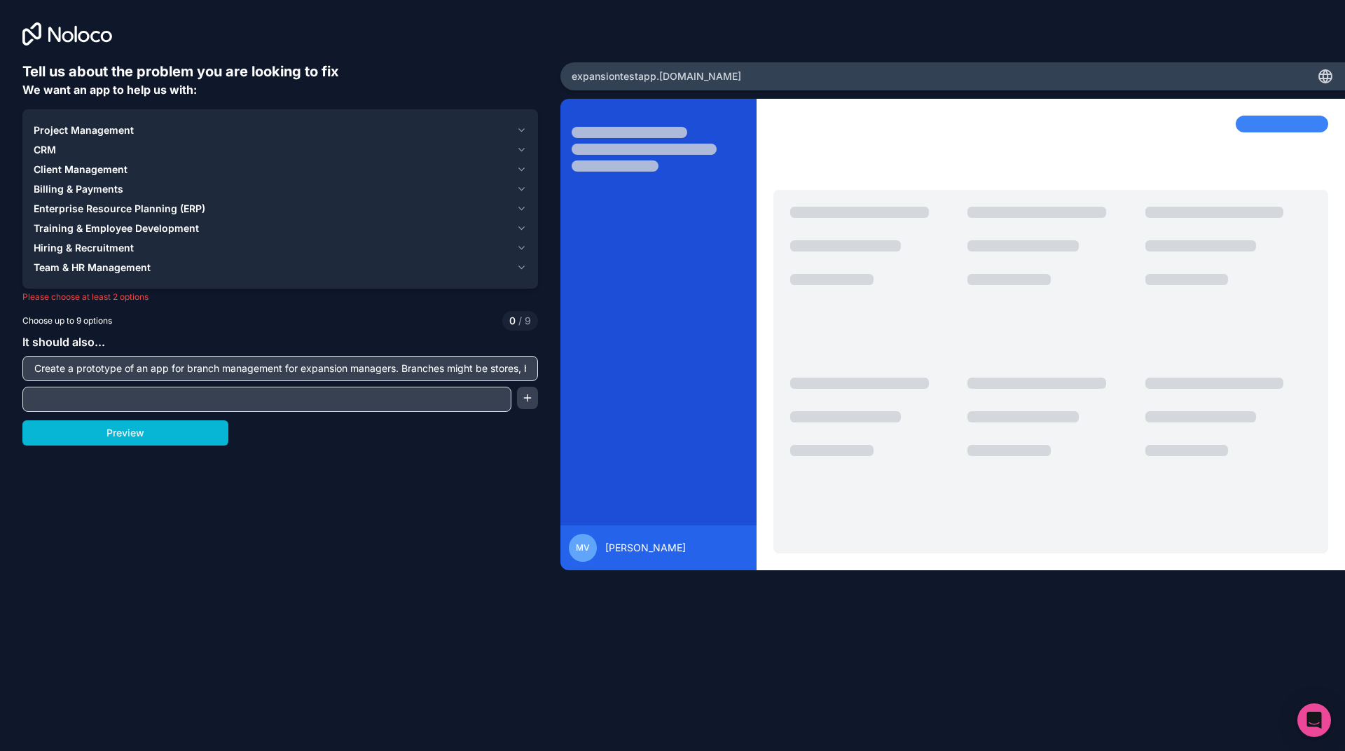
click at [521, 186] on icon "button" at bounding box center [521, 189] width 11 height 11
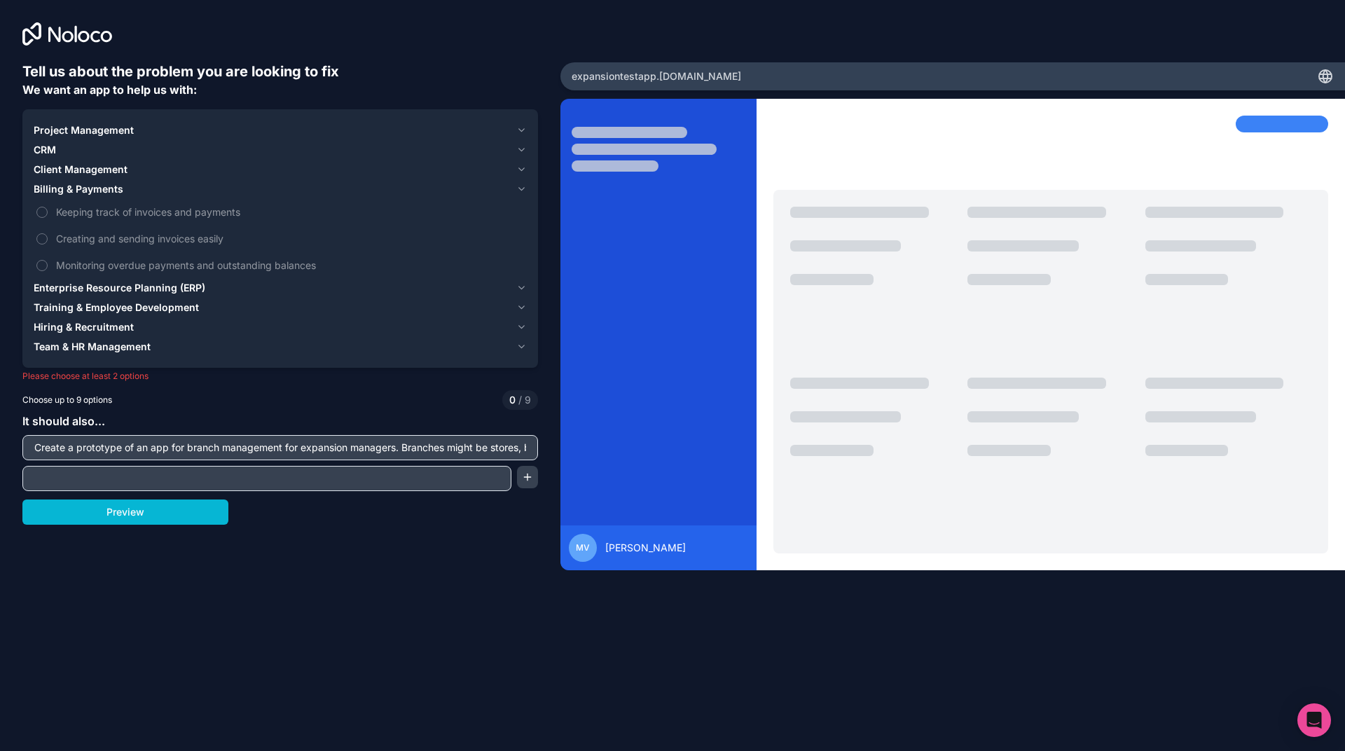
click at [521, 186] on icon "button" at bounding box center [521, 189] width 11 height 11
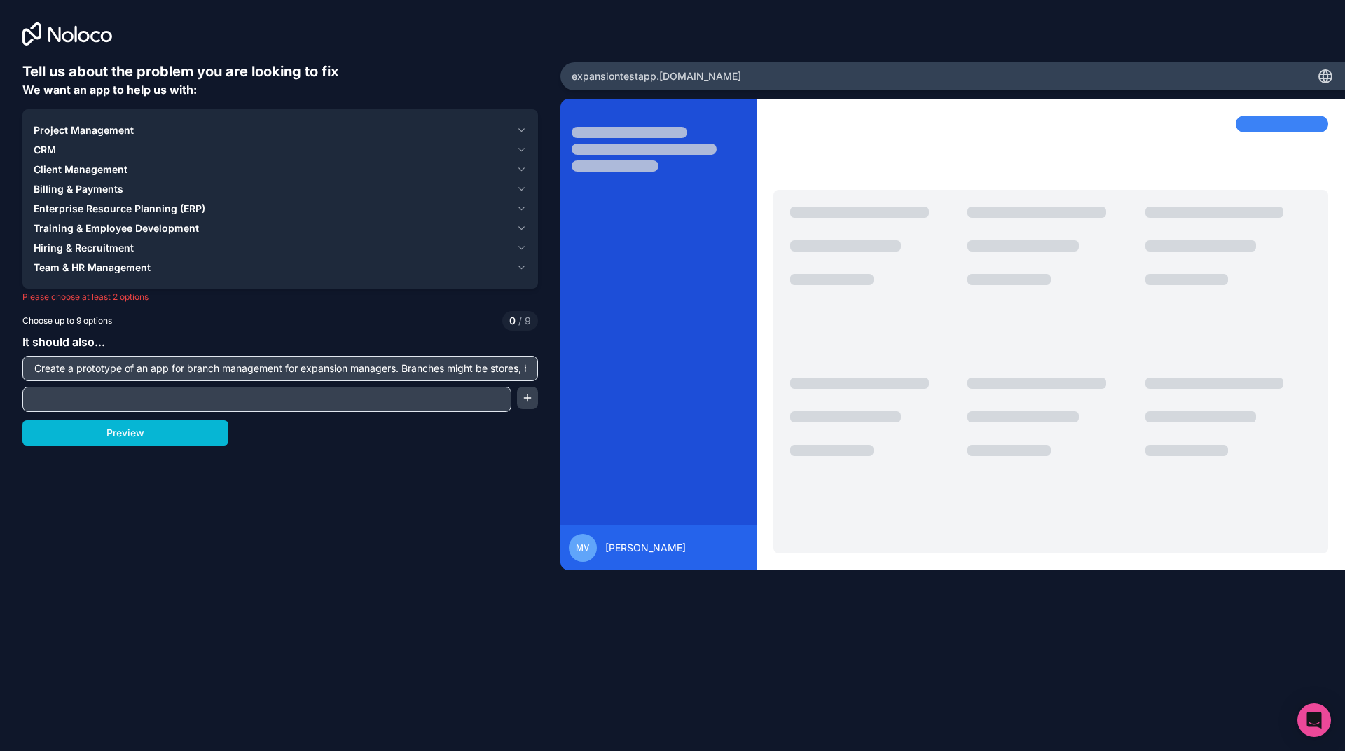
click at [522, 197] on button "Billing & Payments" at bounding box center [280, 189] width 493 height 20
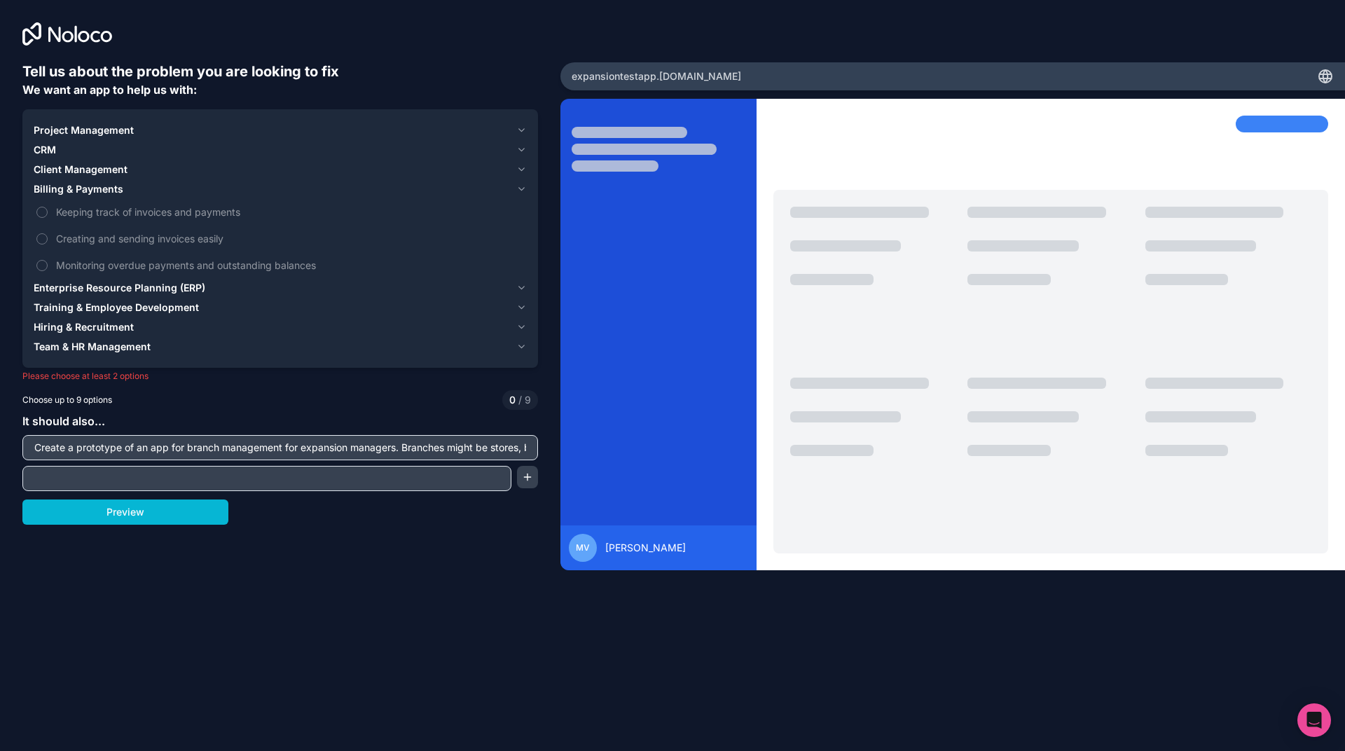
click at [523, 191] on icon "button" at bounding box center [521, 189] width 11 height 11
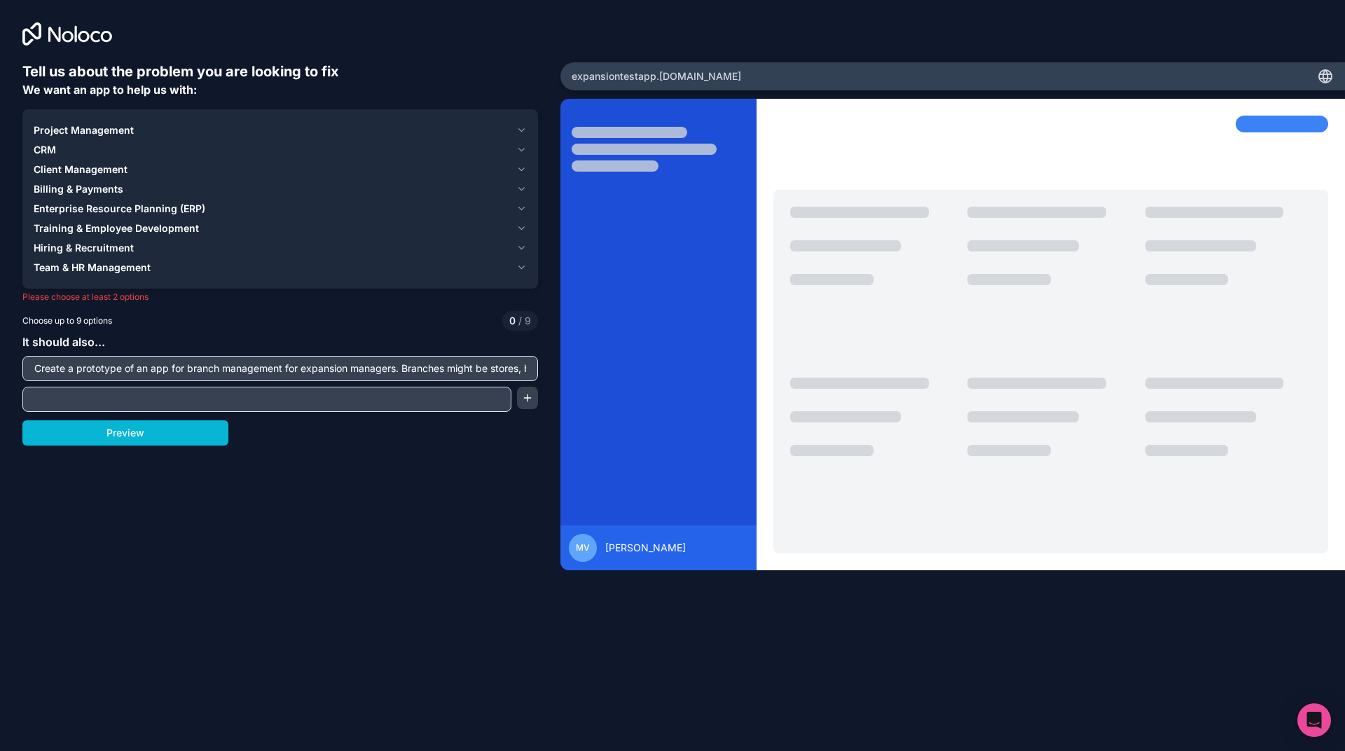
click at [523, 207] on icon "button" at bounding box center [521, 208] width 11 height 11
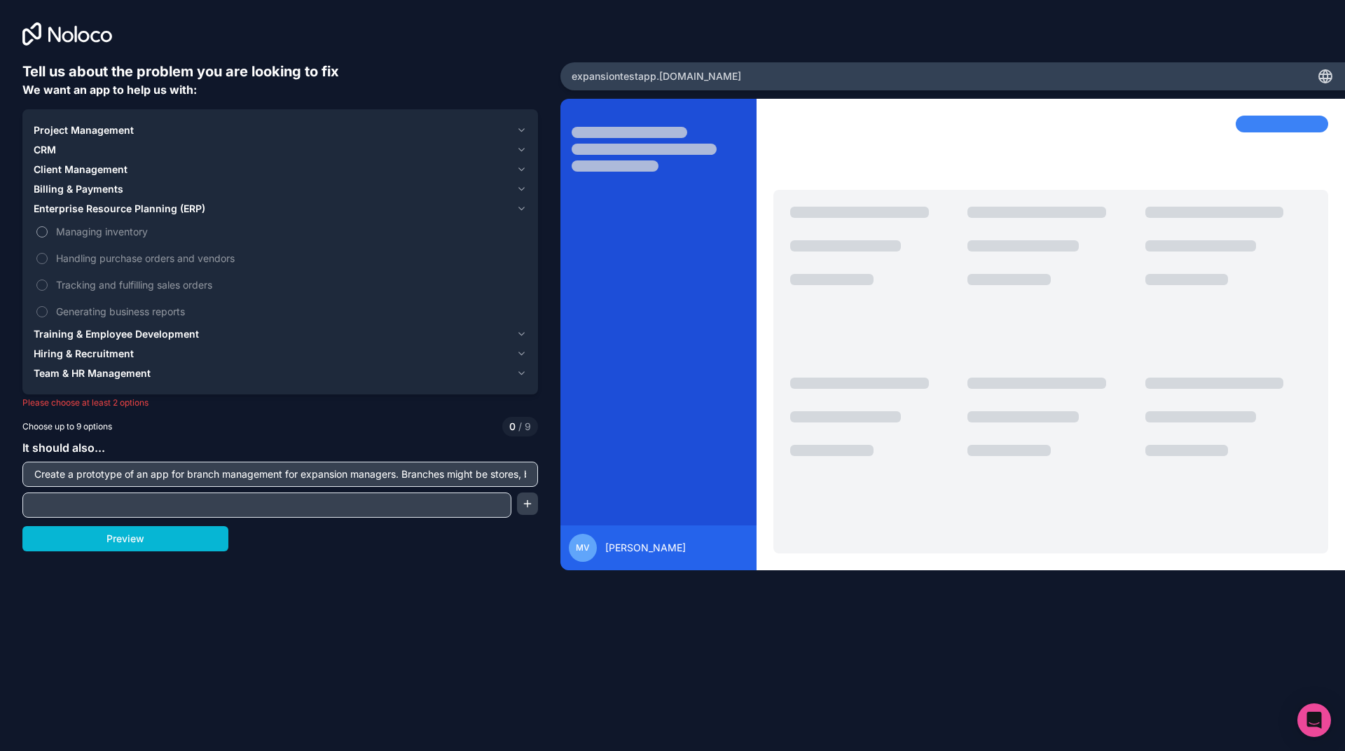
click at [86, 240] on label "Managing inventory" at bounding box center [280, 232] width 493 height 26
click at [48, 238] on button "Managing inventory" at bounding box center [41, 231] width 11 height 11
click at [524, 205] on icon "button" at bounding box center [521, 208] width 11 height 11
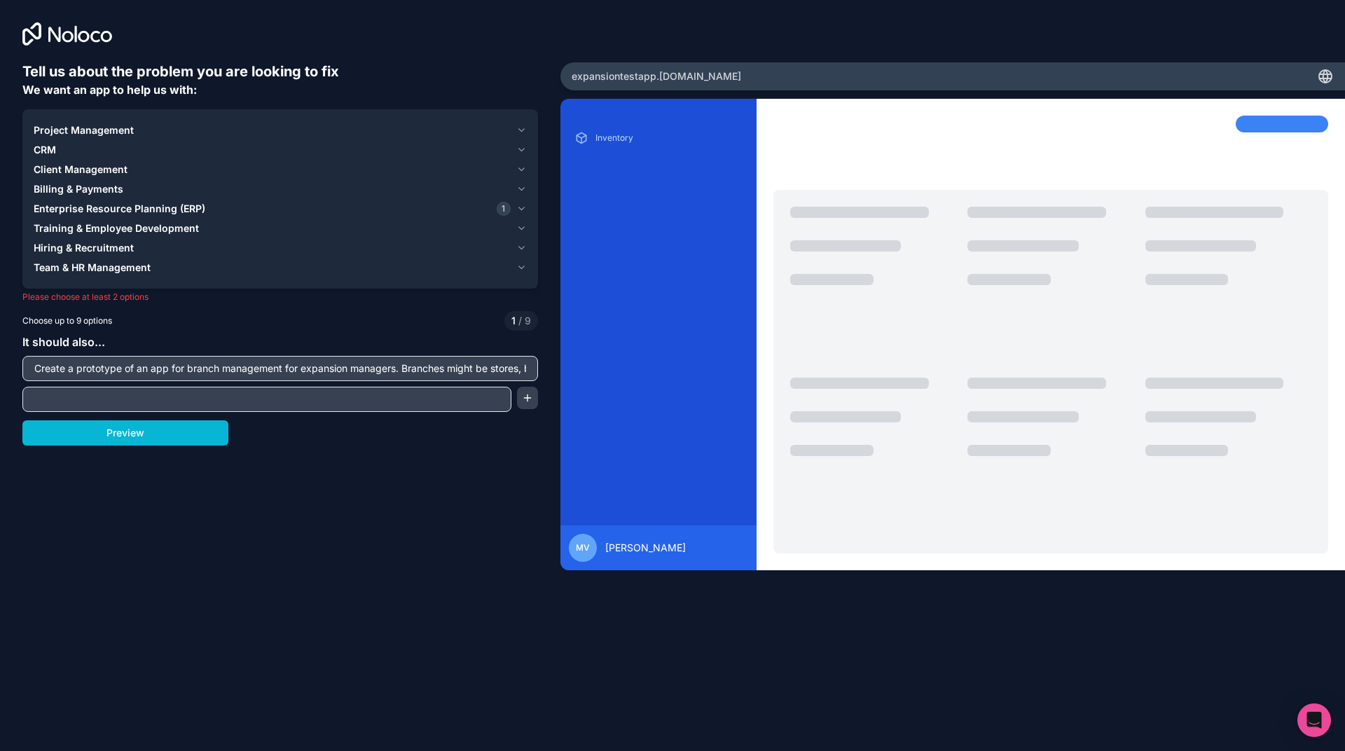
click at [521, 250] on icon "button" at bounding box center [521, 247] width 11 height 11
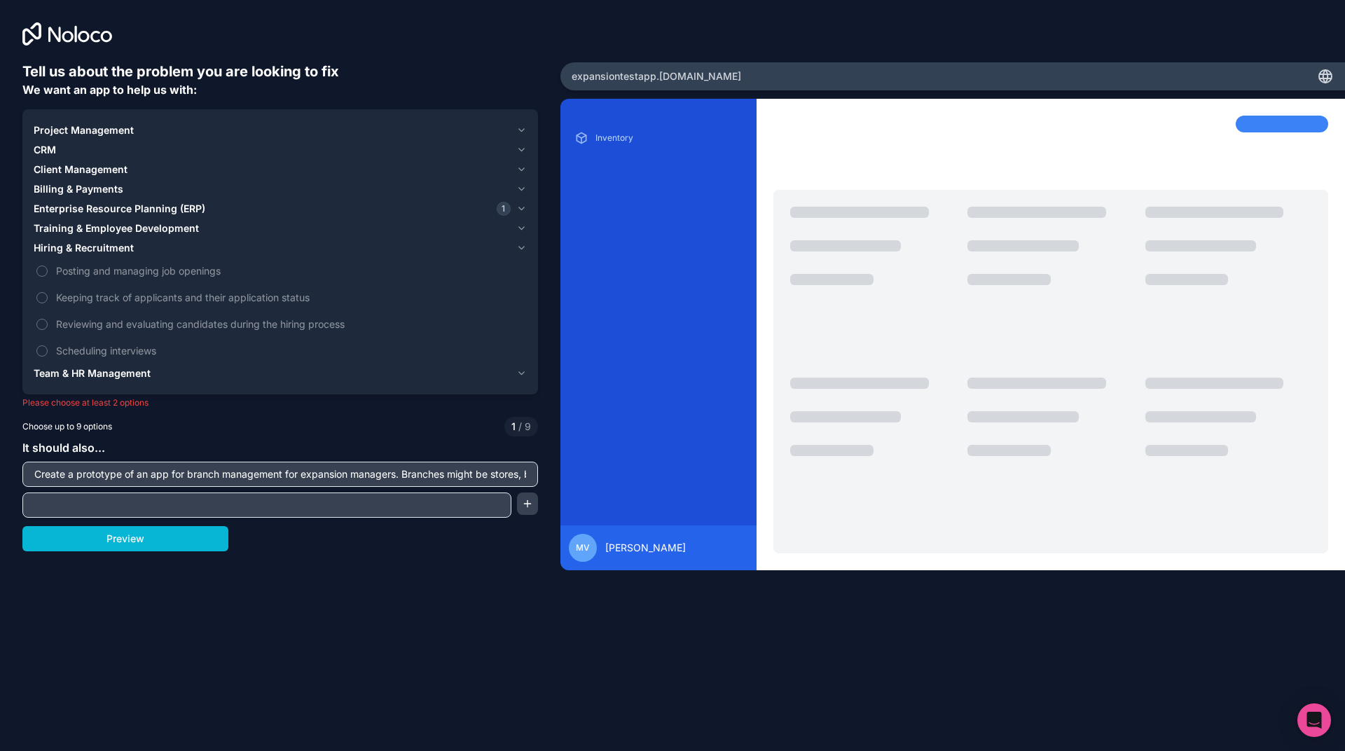
click at [521, 250] on icon "button" at bounding box center [521, 247] width 11 height 11
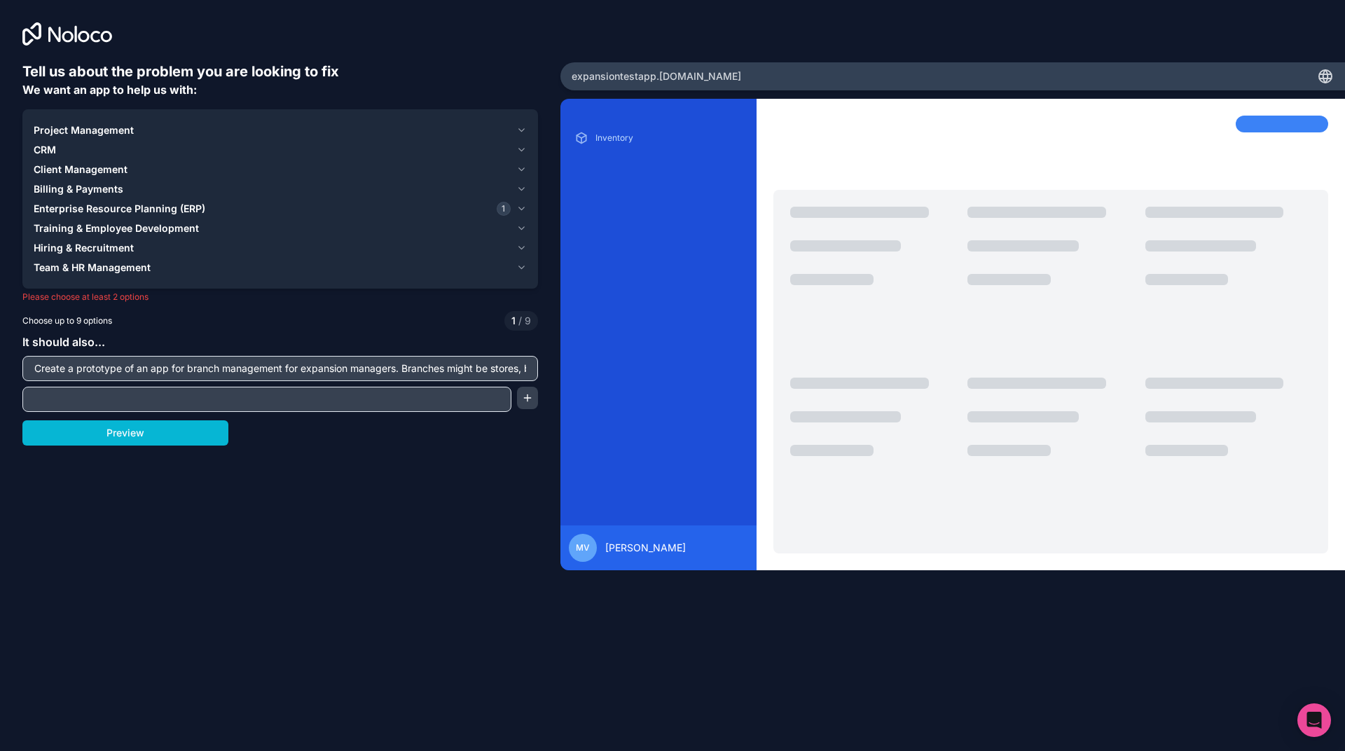
click at [525, 231] on icon "button" at bounding box center [521, 228] width 11 height 11
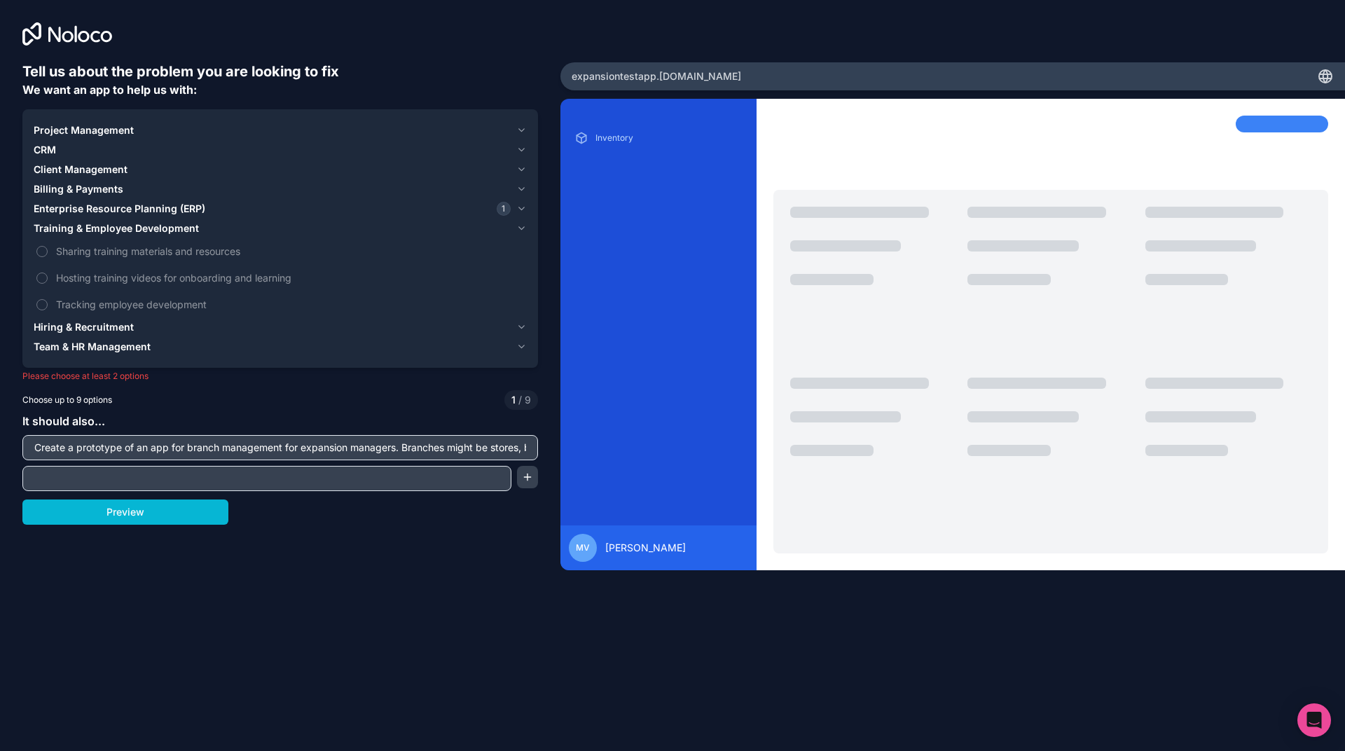
click at [525, 231] on icon "button" at bounding box center [521, 228] width 11 height 11
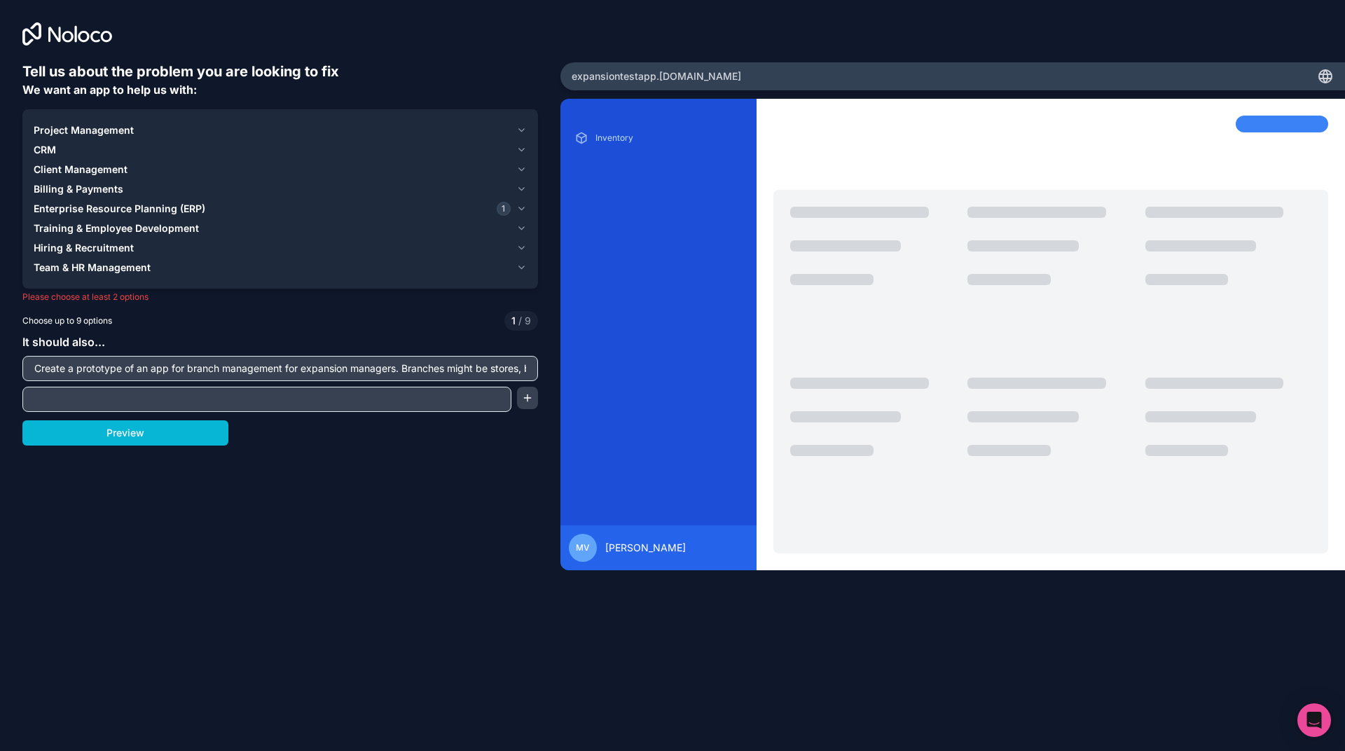
click at [520, 269] on icon "button" at bounding box center [521, 267] width 11 height 11
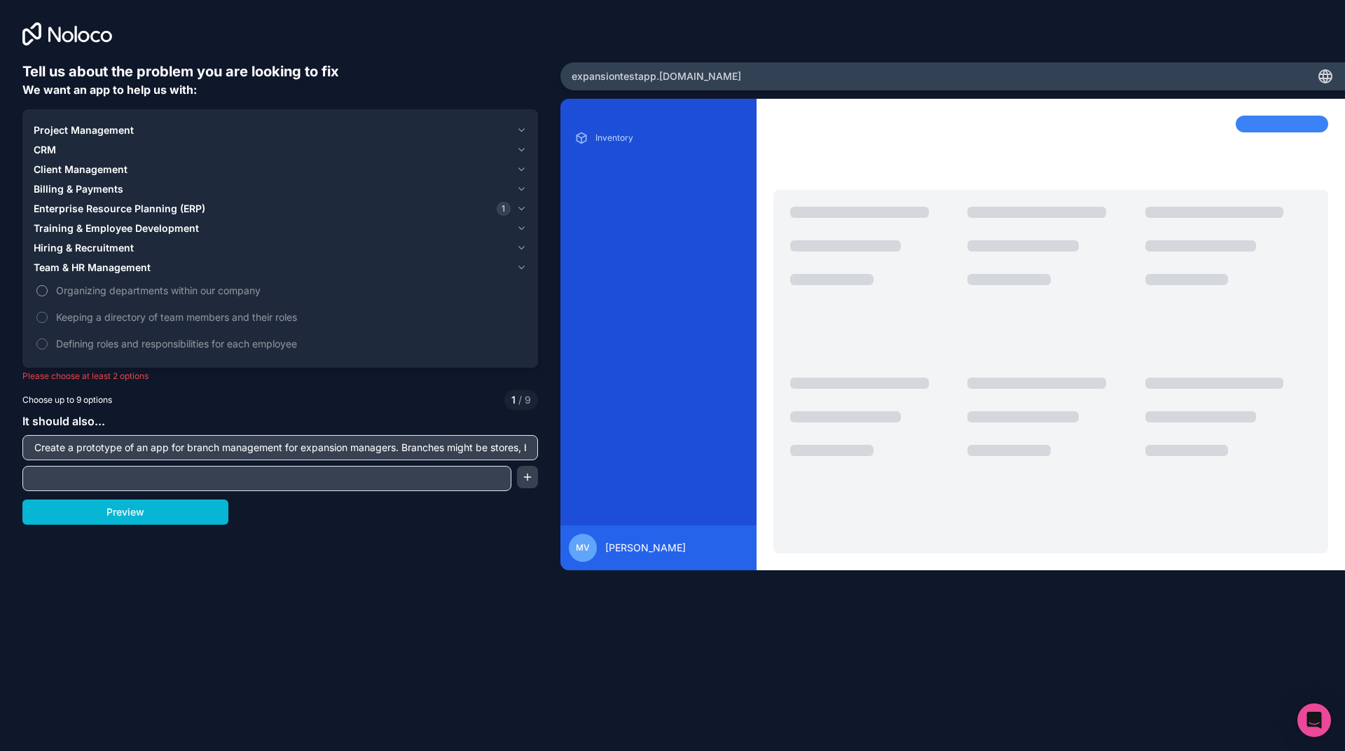
click at [80, 285] on span "Organizing departments within our company" at bounding box center [290, 290] width 468 height 15
click at [48, 285] on button "Organizing departments within our company" at bounding box center [41, 290] width 11 height 11
click at [117, 522] on button "Preview" at bounding box center [125, 512] width 206 height 25
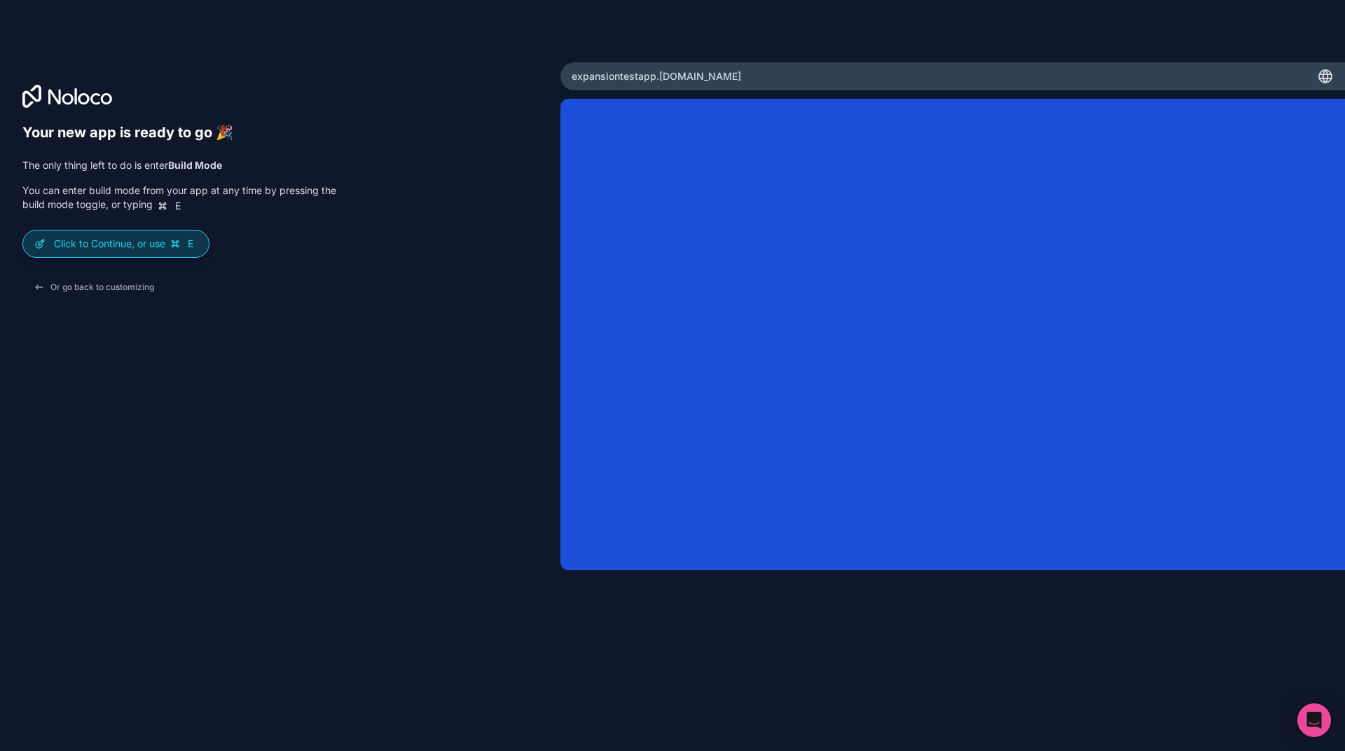
click at [116, 240] on p "Click to Continue, or use E" at bounding box center [126, 244] width 144 height 14
